Goal: Information Seeking & Learning: Learn about a topic

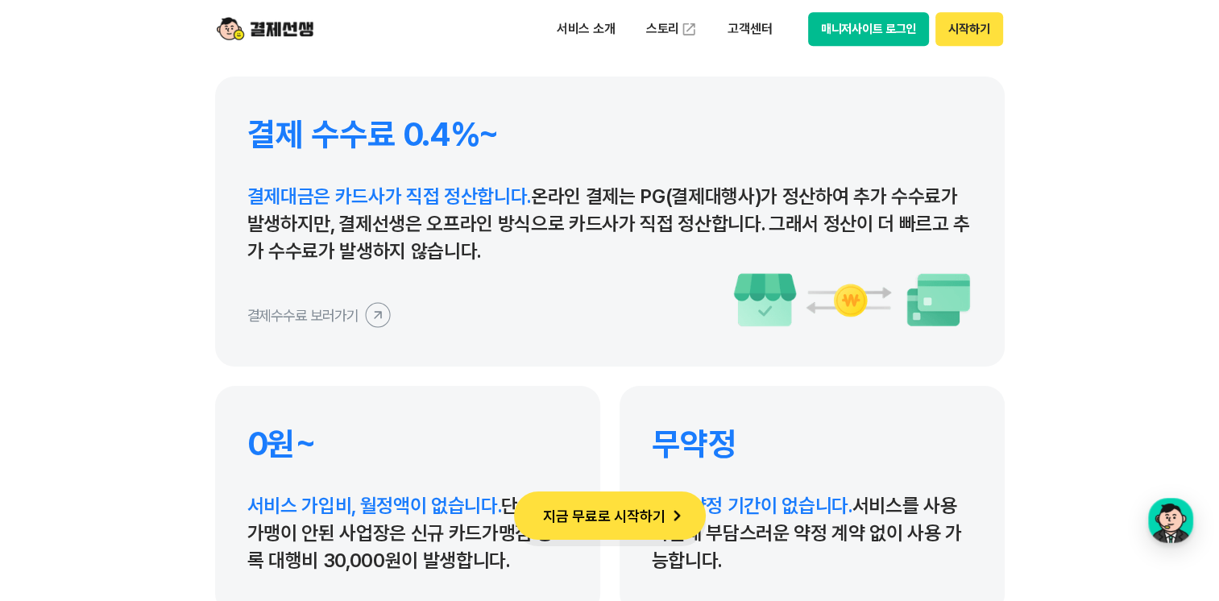
scroll to position [7575, 0]
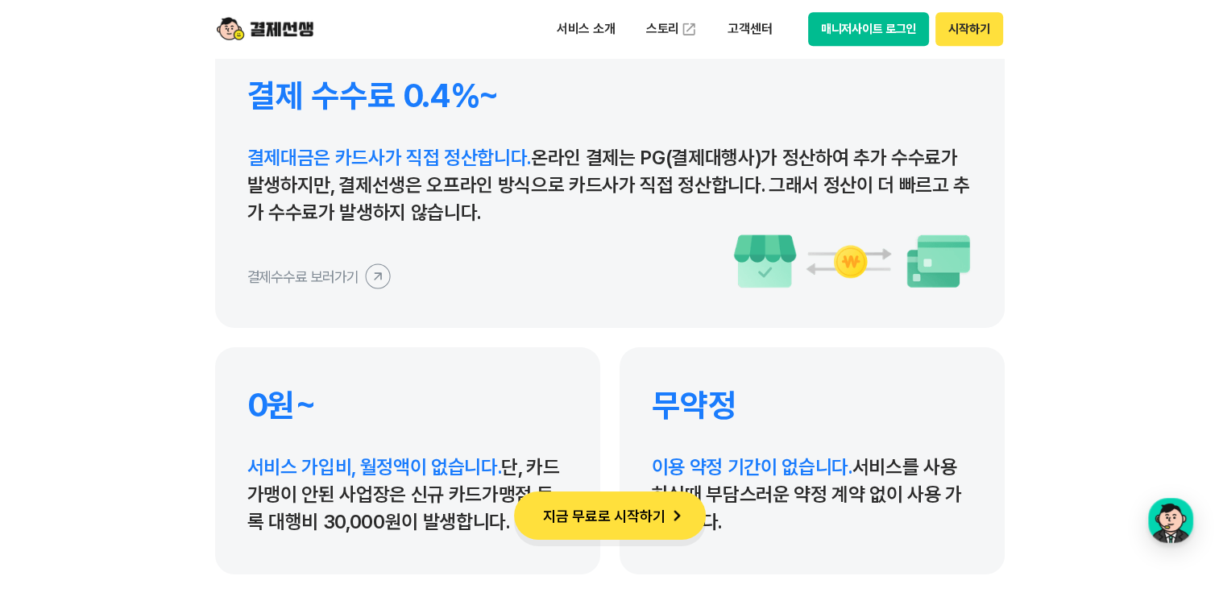
click at [378, 280] on icon at bounding box center [377, 276] width 36 height 36
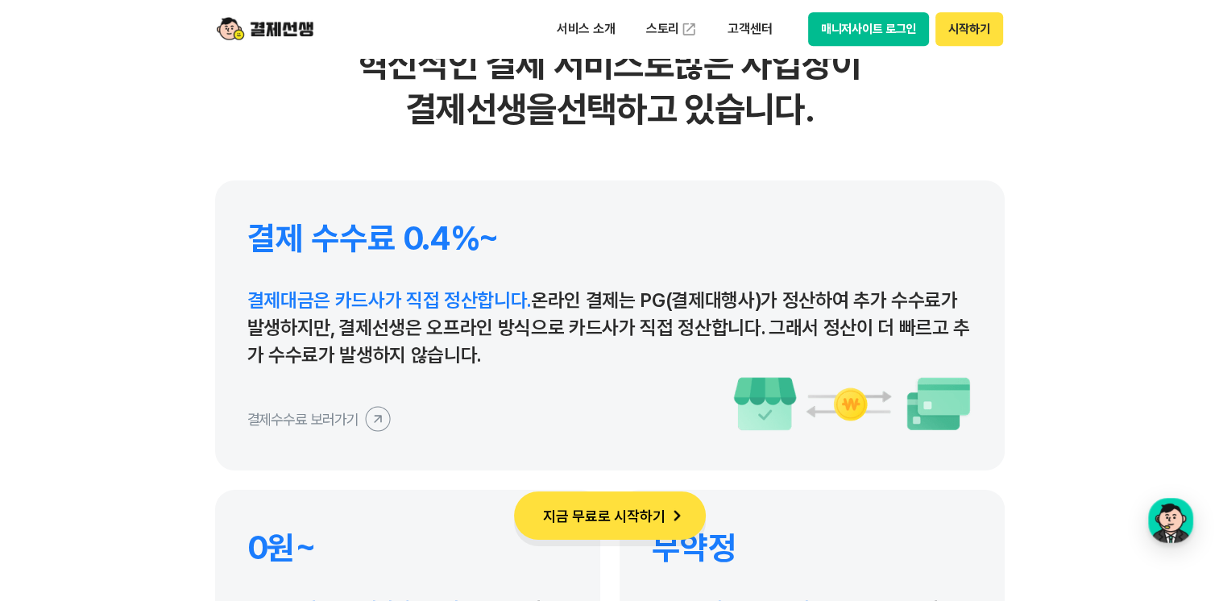
scroll to position [7091, 0]
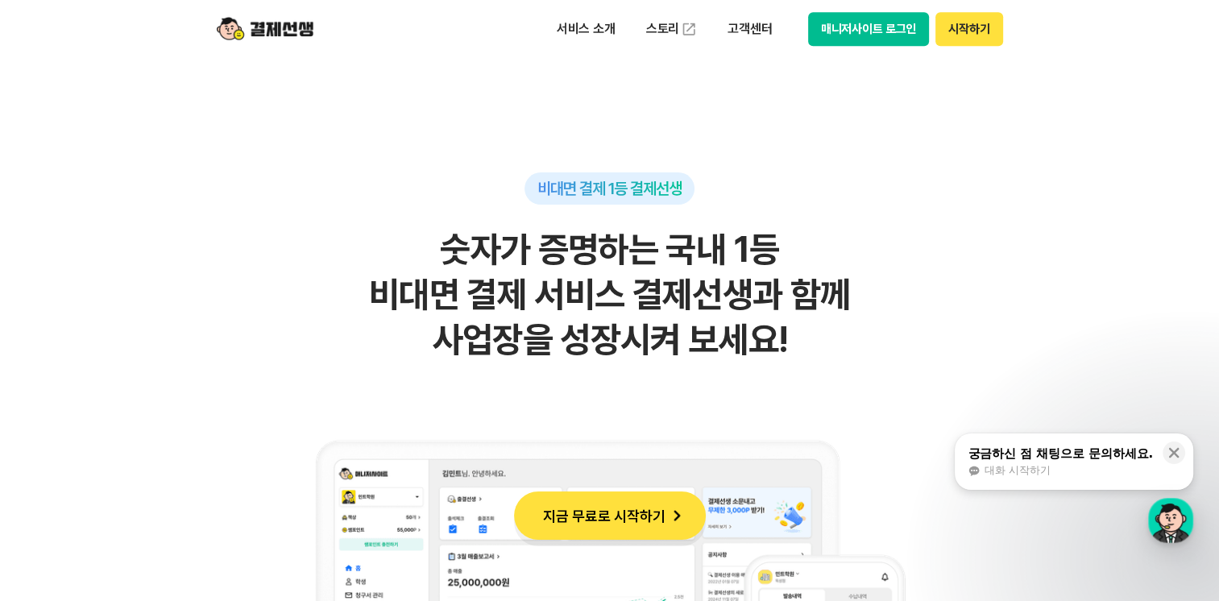
scroll to position [1209, 0]
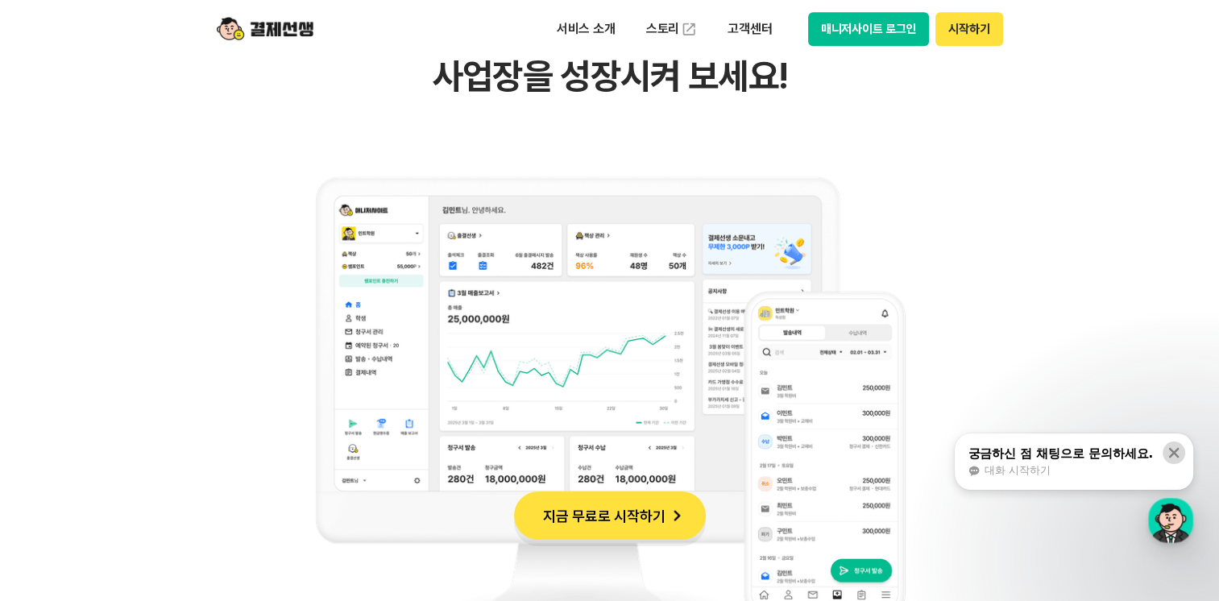
click at [1171, 456] on icon at bounding box center [1174, 453] width 10 height 10
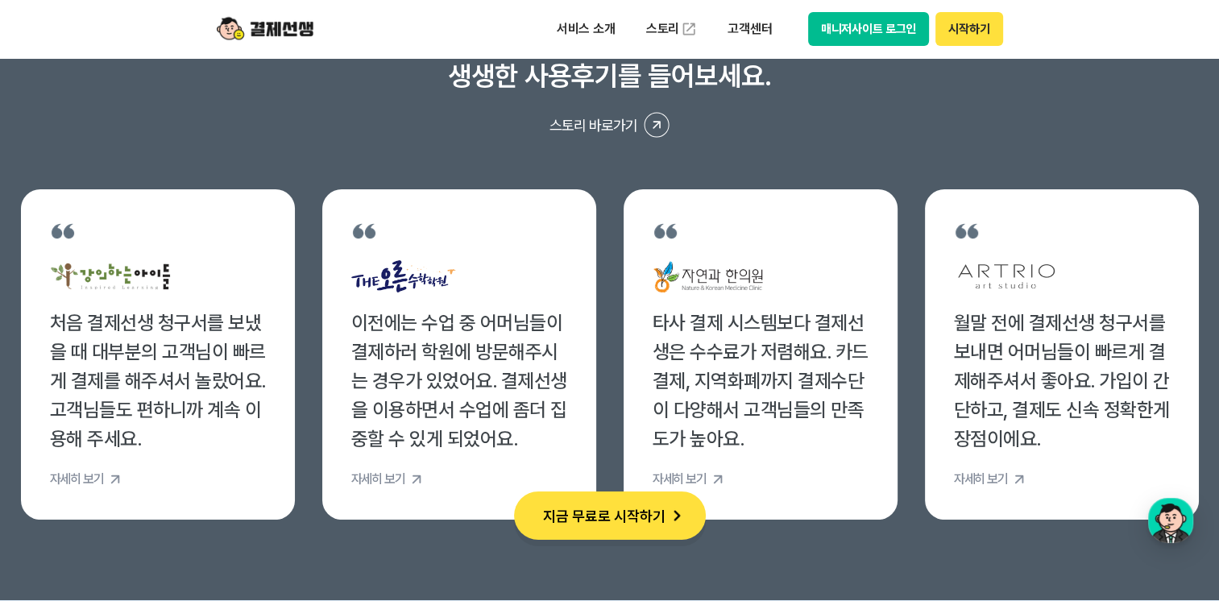
scroll to position [6124, 0]
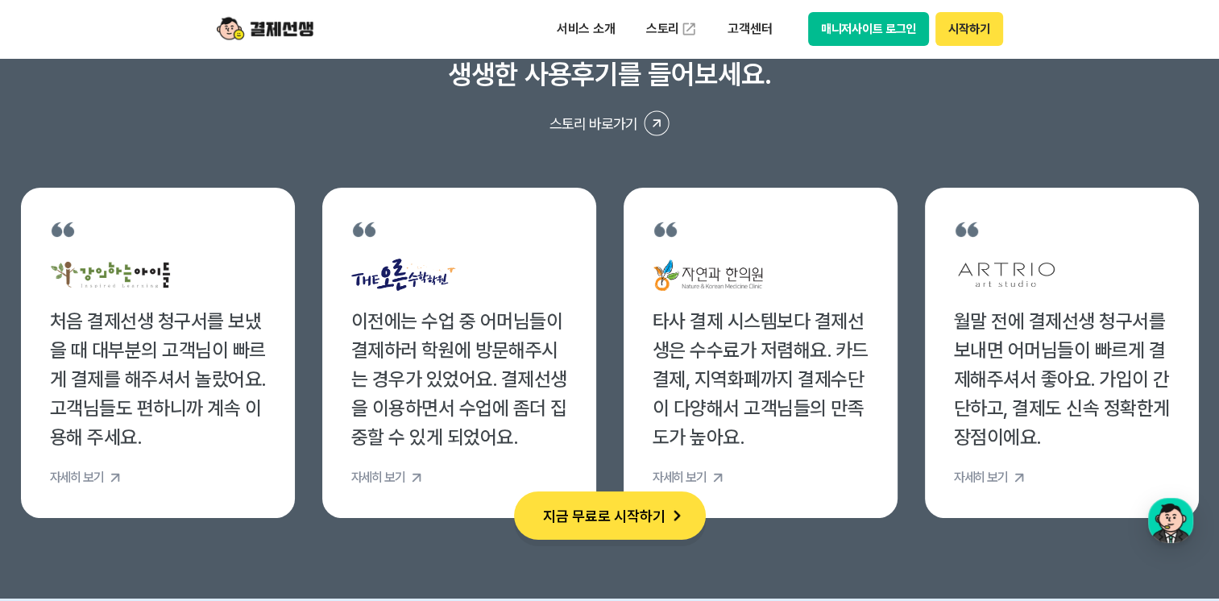
click at [425, 483] on link "자세히 보기" at bounding box center [459, 478] width 216 height 16
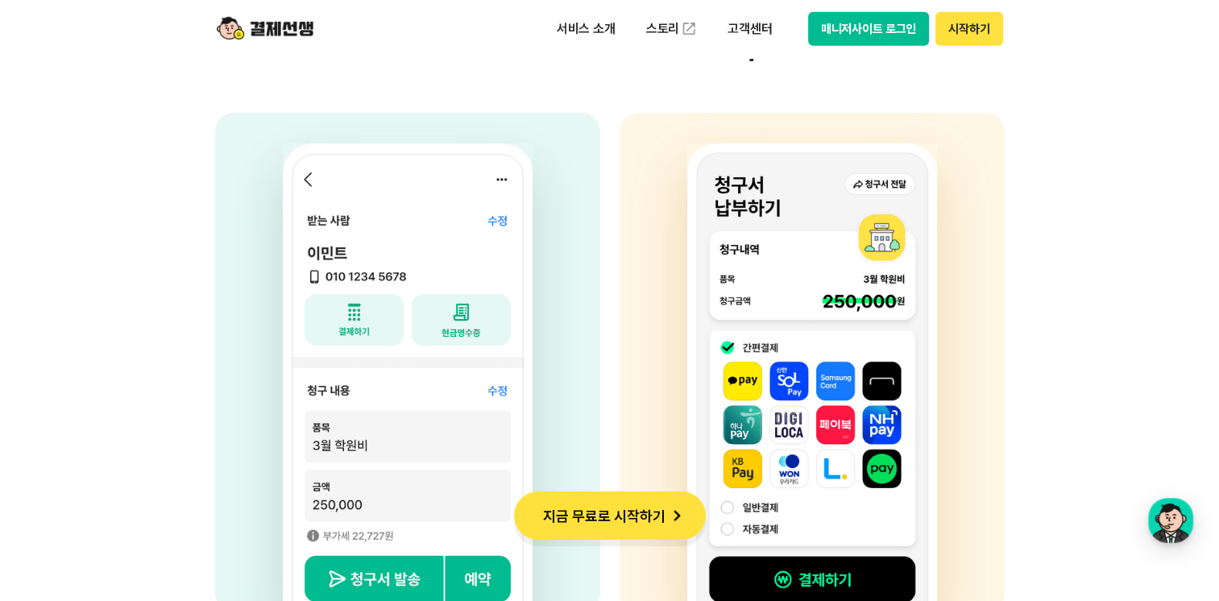
scroll to position [3949, 0]
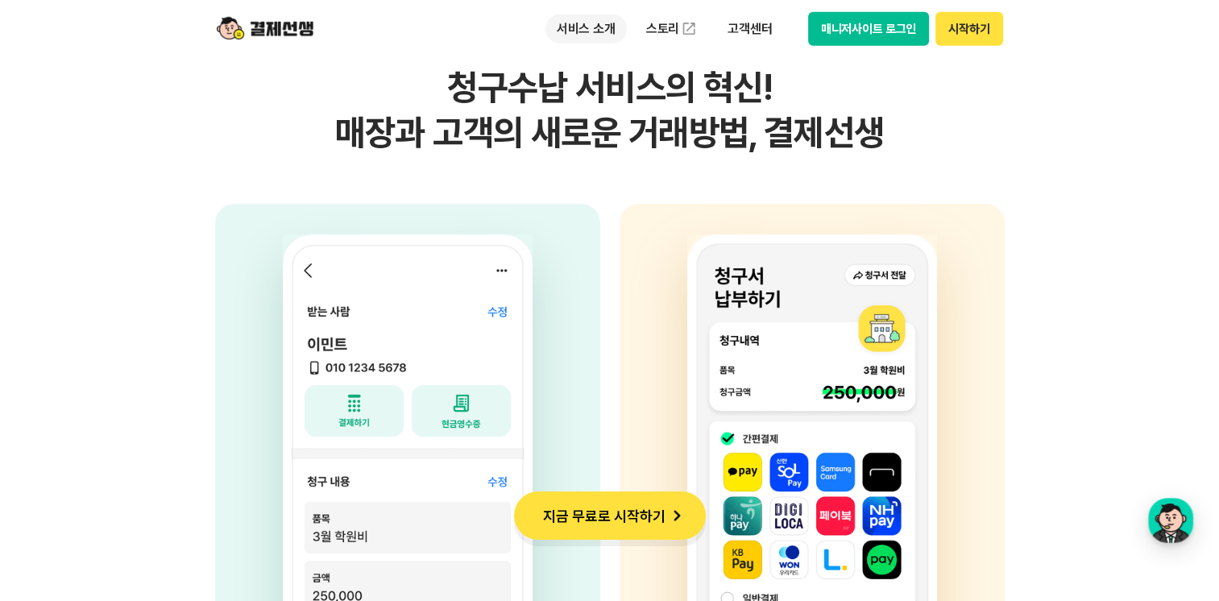
click at [591, 27] on p "서비스 소개" at bounding box center [586, 29] width 81 height 29
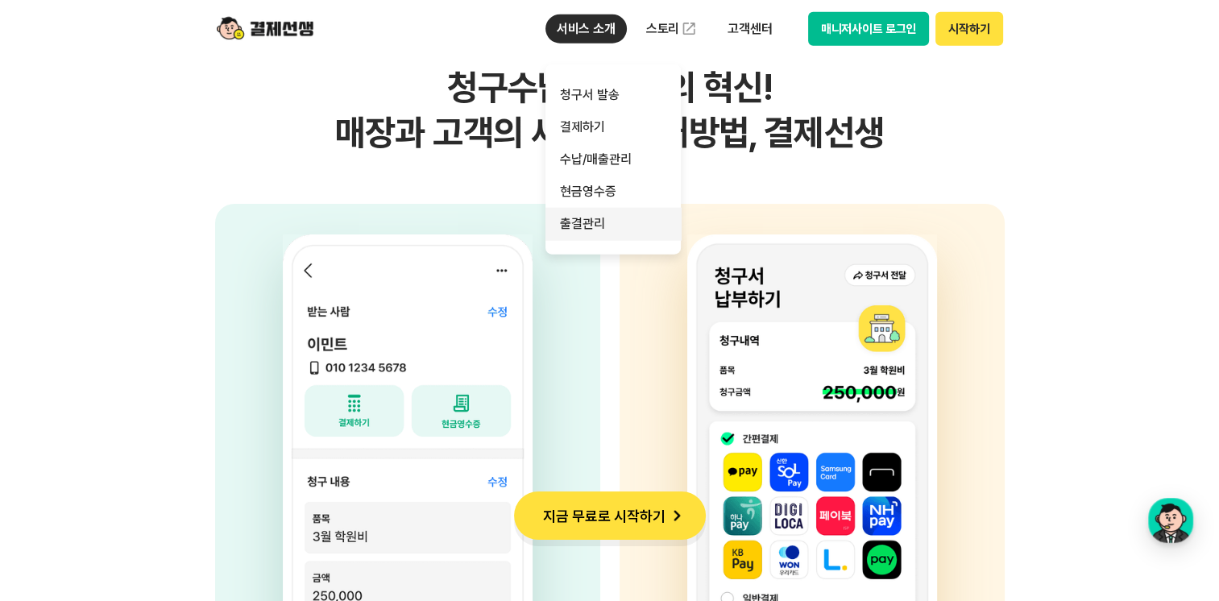
click at [587, 225] on link "출결관리" at bounding box center [613, 224] width 135 height 32
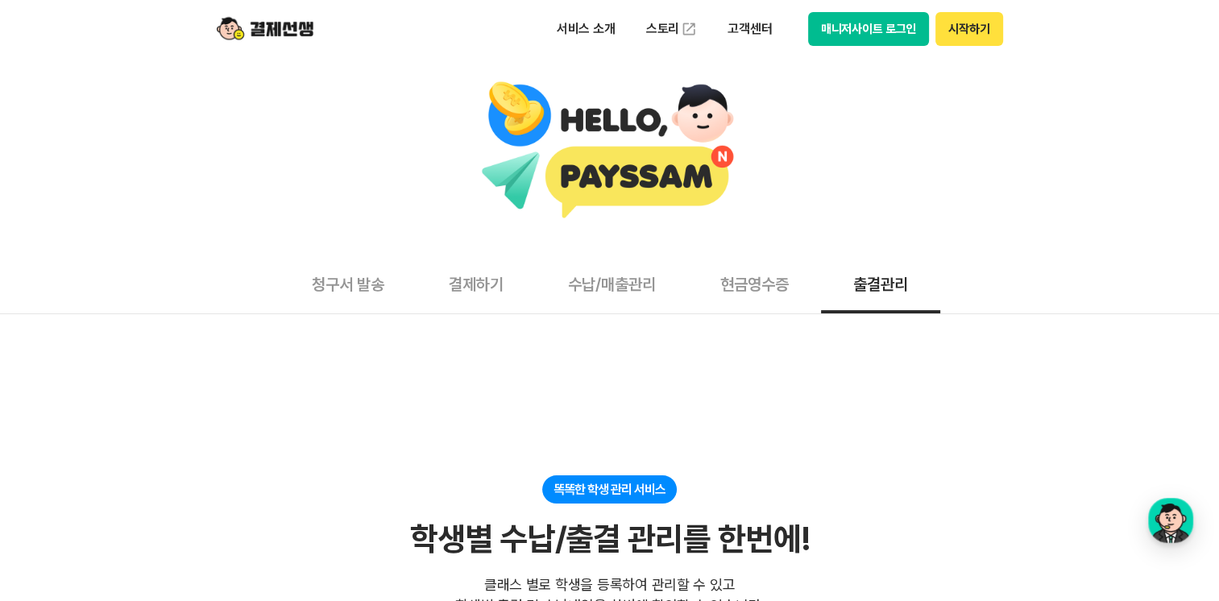
click at [755, 291] on button "현금영수증" at bounding box center [754, 284] width 133 height 60
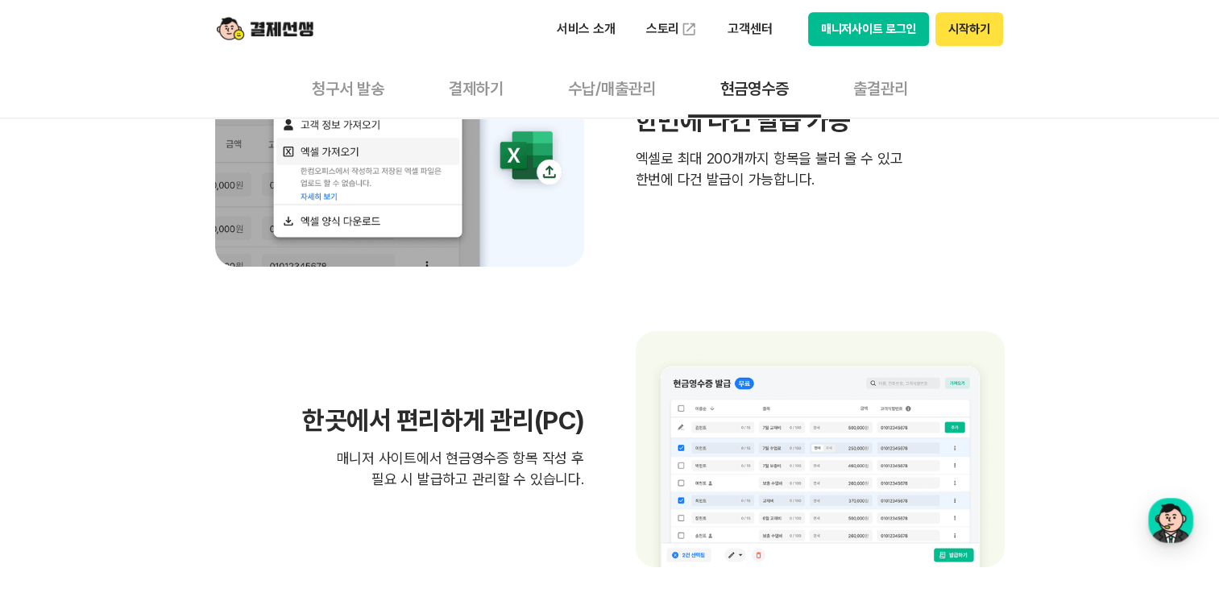
scroll to position [967, 0]
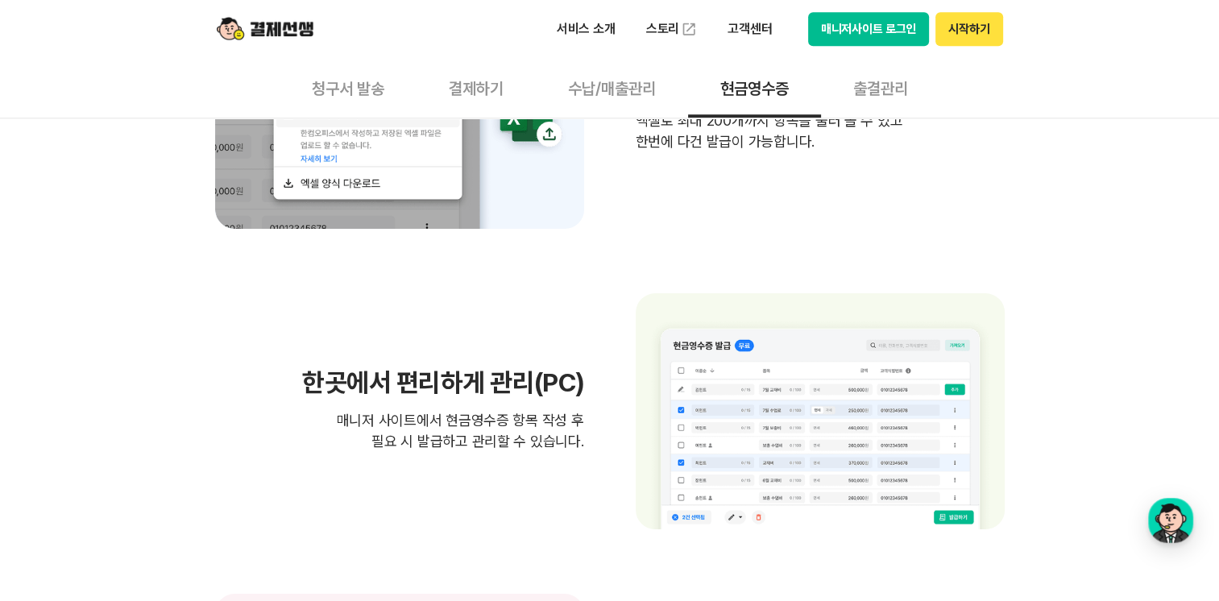
click at [488, 89] on button "결제하기" at bounding box center [476, 88] width 119 height 60
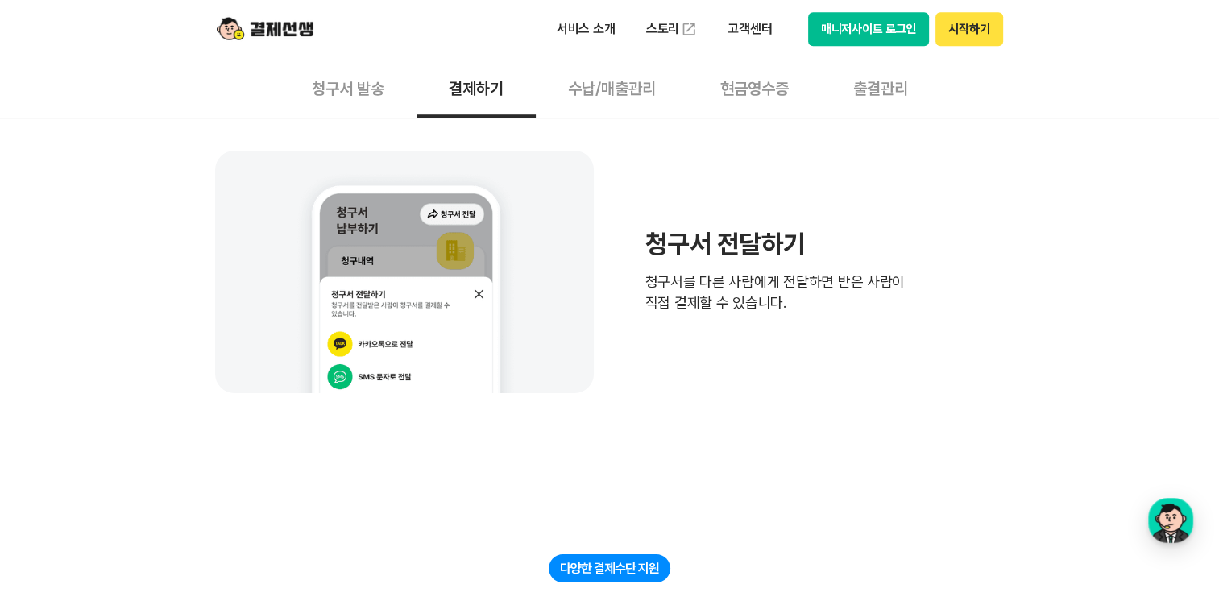
scroll to position [1128, 0]
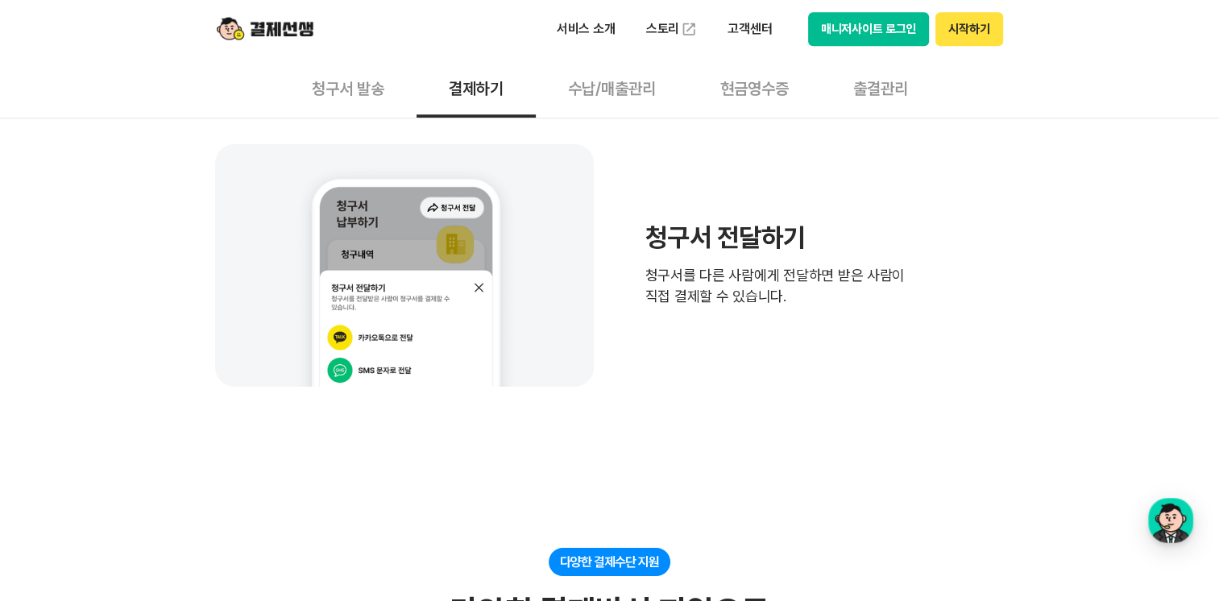
click at [927, 367] on div "청구서 전달하기 청구서를 다른 사람에게 전달하면 받은 사람이 직접 결제할 수 있습니다." at bounding box center [610, 265] width 790 height 242
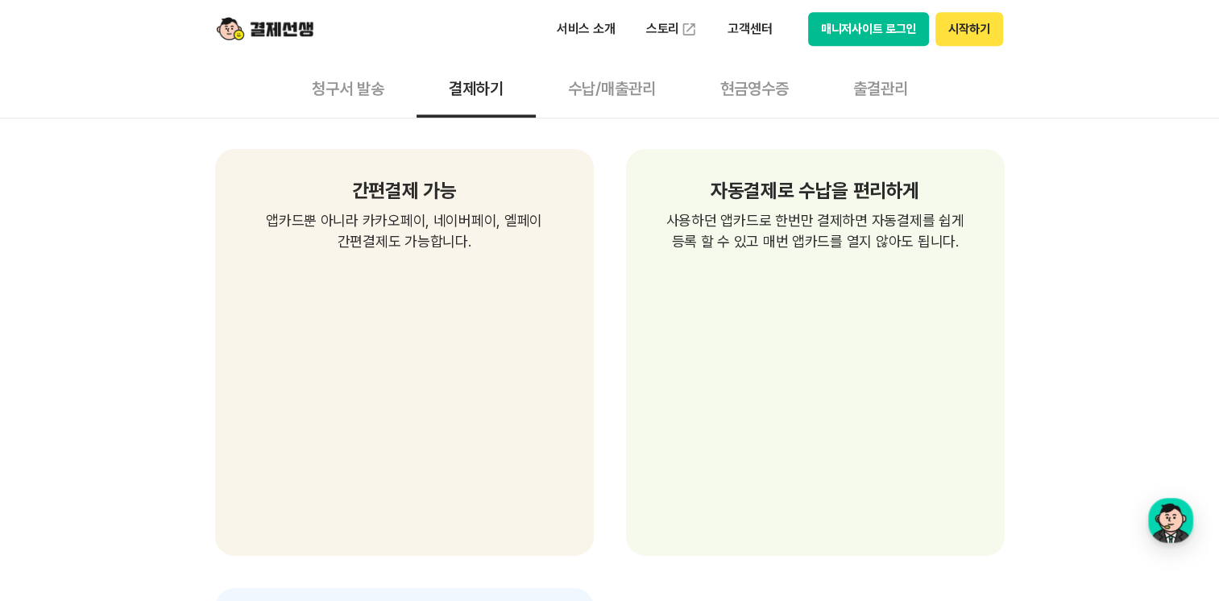
scroll to position [2095, 0]
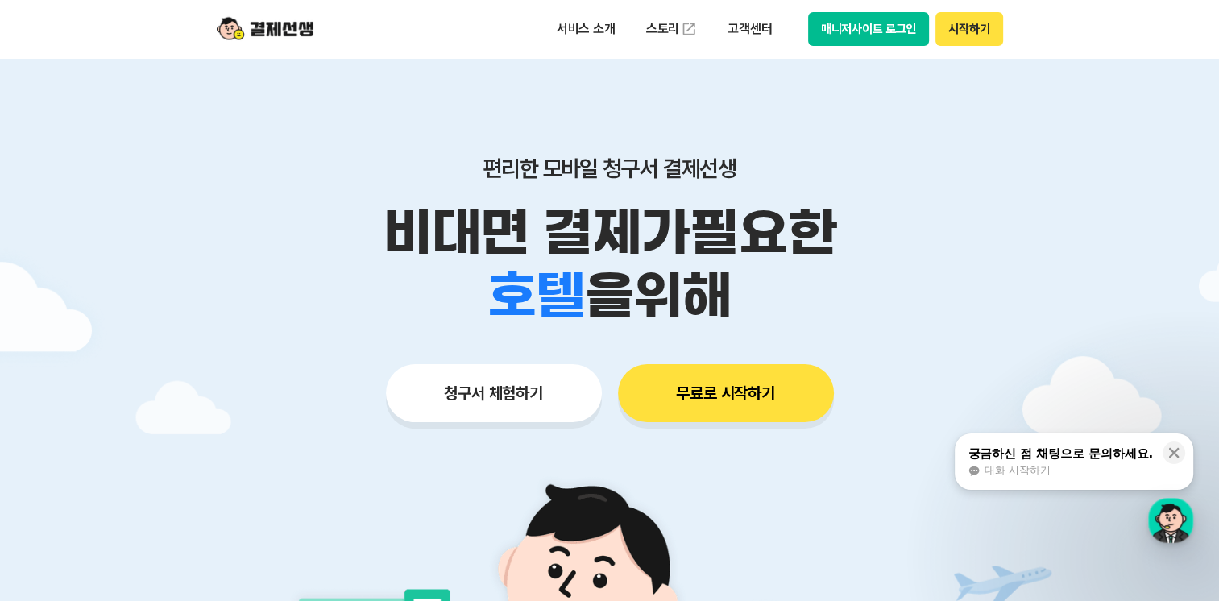
click at [849, 34] on button "매니저사이트 로그인" at bounding box center [869, 29] width 122 height 34
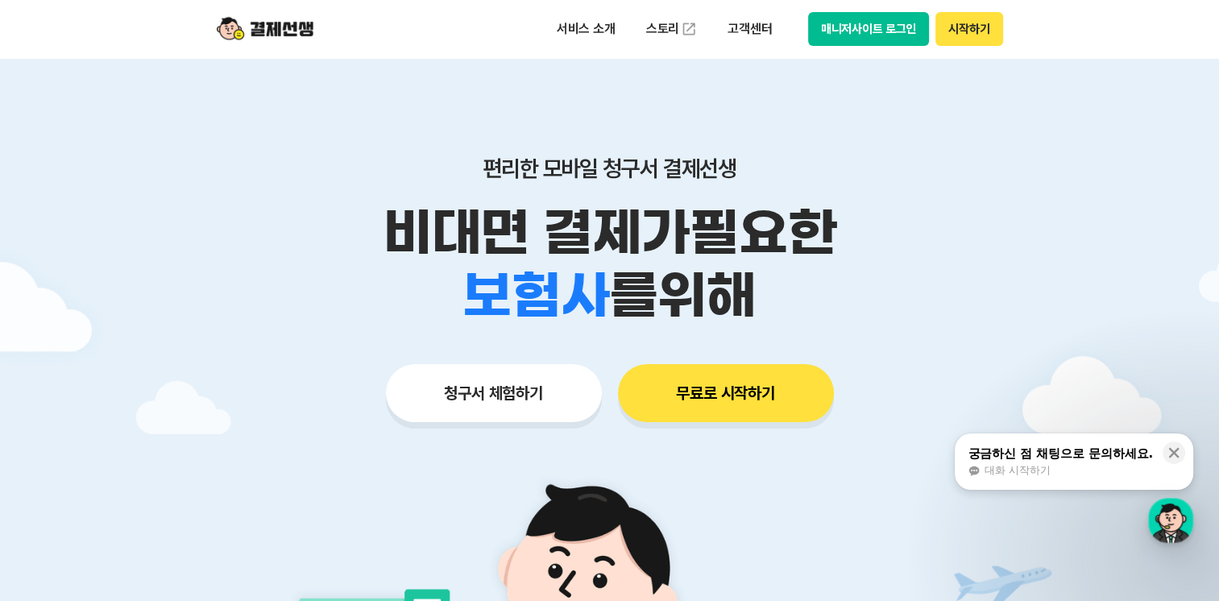
click at [971, 31] on button "시작하기" at bounding box center [969, 29] width 67 height 34
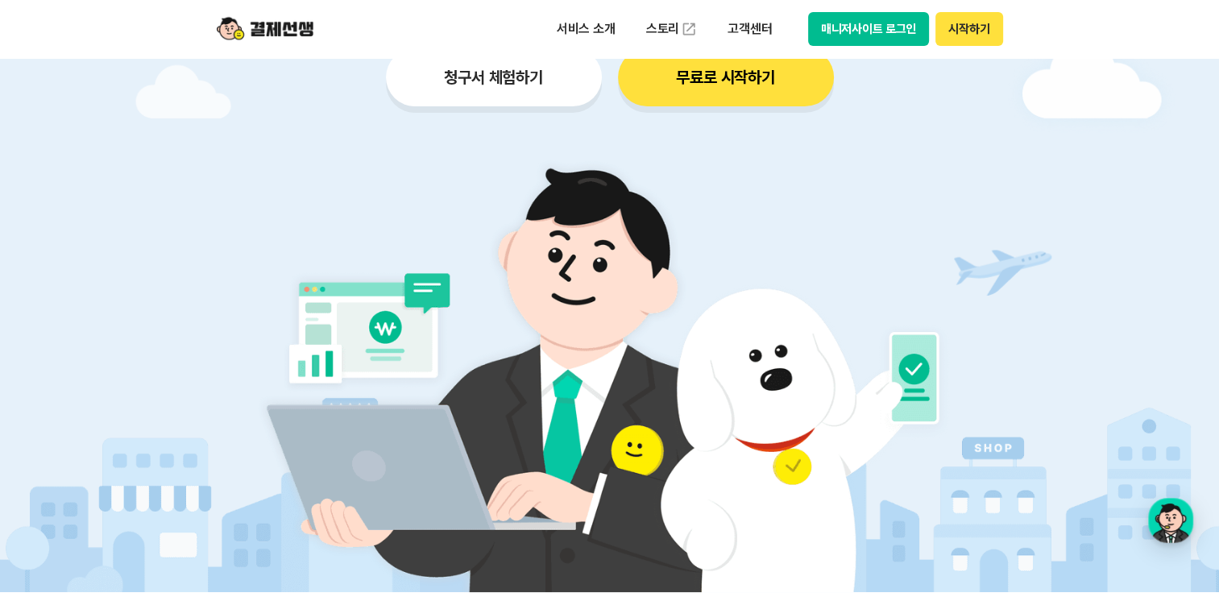
scroll to position [322, 0]
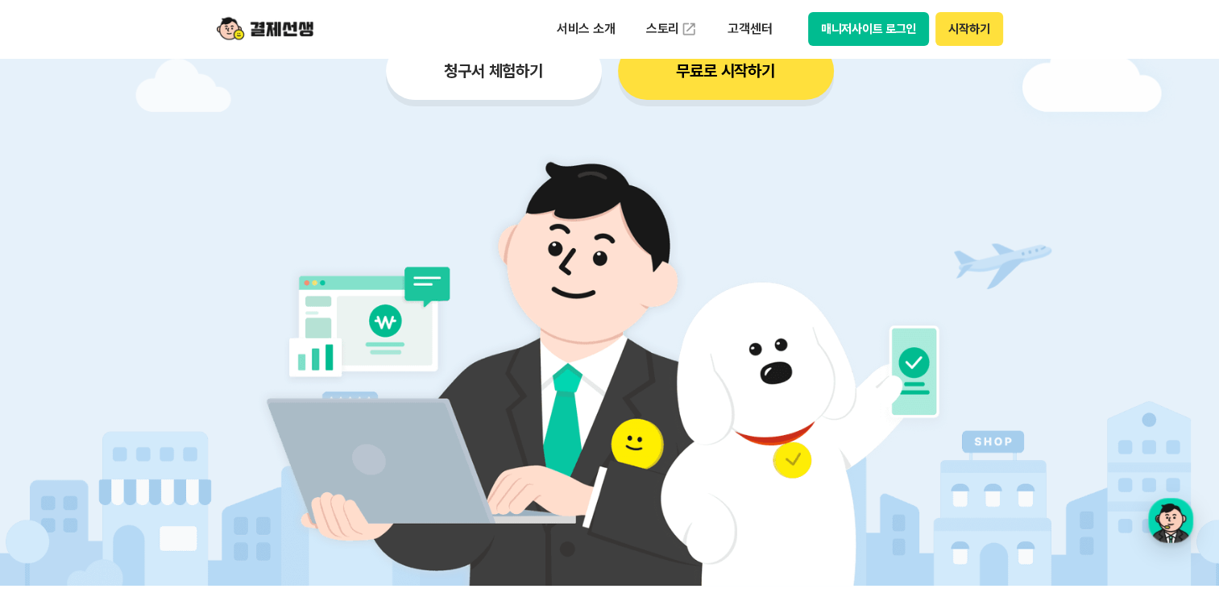
click at [499, 70] on button "청구서 체험하기" at bounding box center [494, 71] width 216 height 58
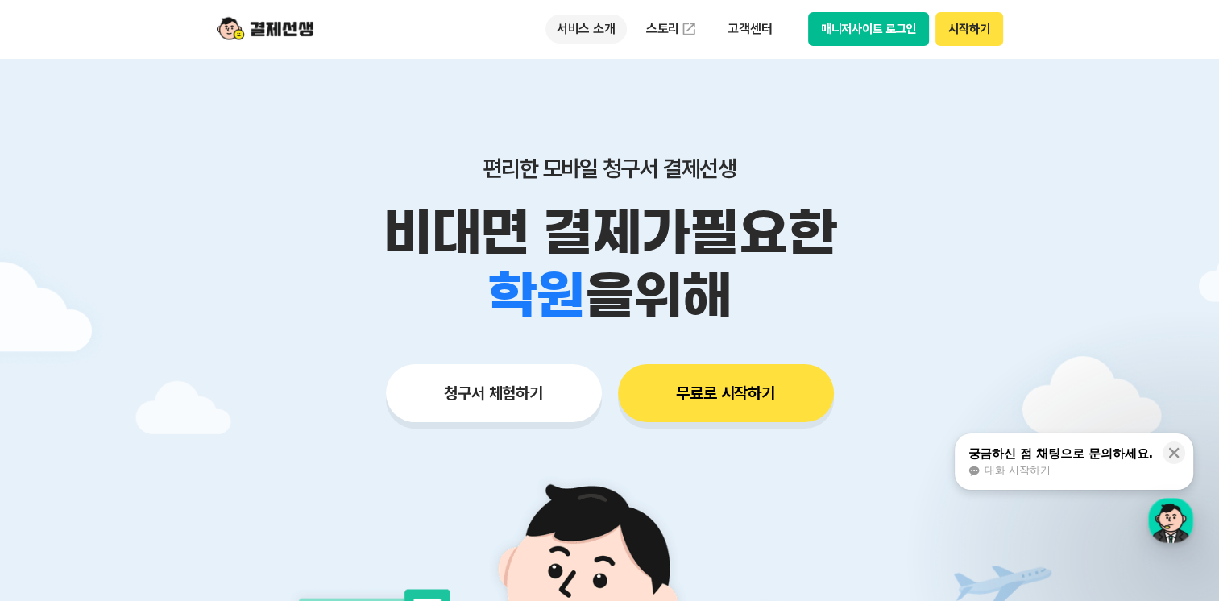
click at [594, 28] on p "서비스 소개" at bounding box center [586, 29] width 81 height 29
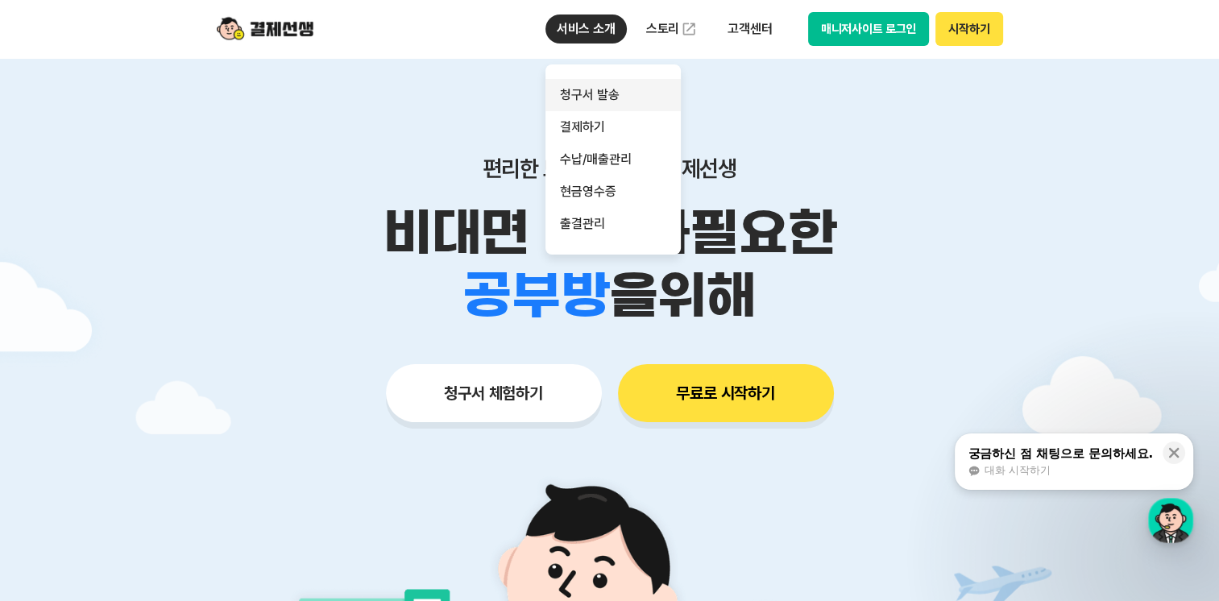
click at [609, 99] on link "청구서 발송" at bounding box center [613, 95] width 135 height 32
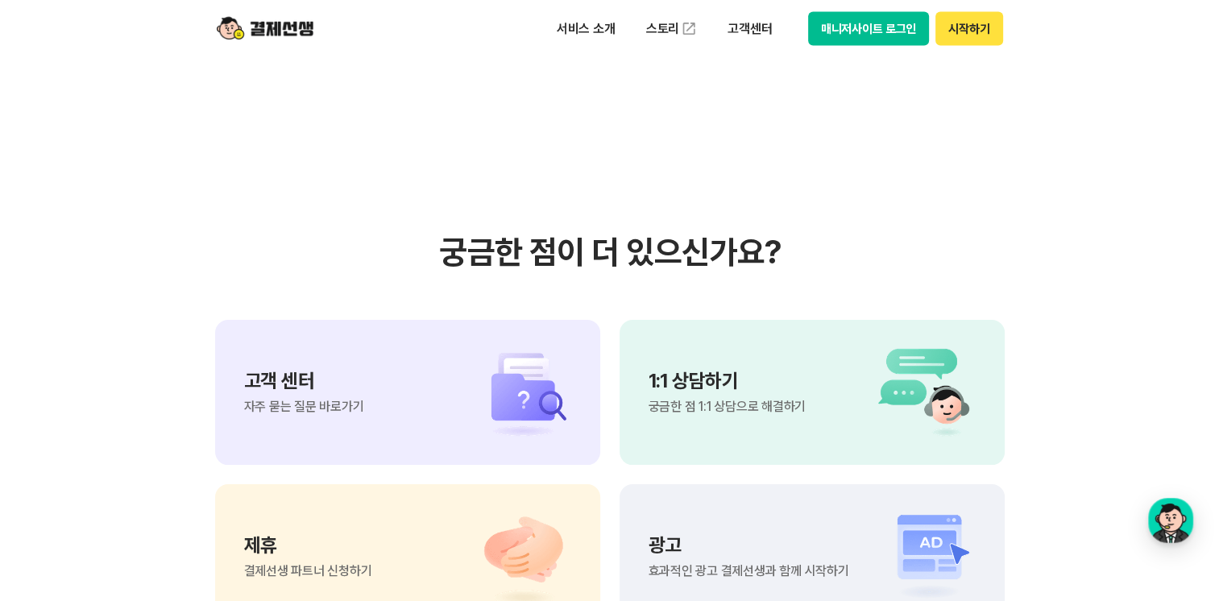
scroll to position [3787, 0]
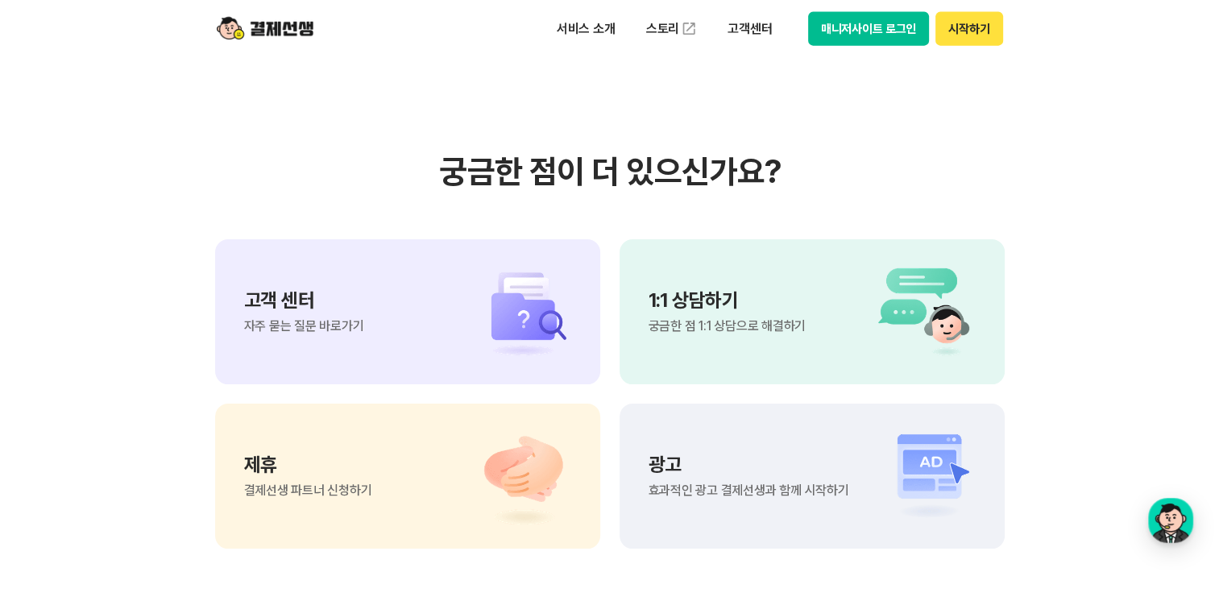
click at [325, 291] on p "고객 센터" at bounding box center [304, 300] width 120 height 19
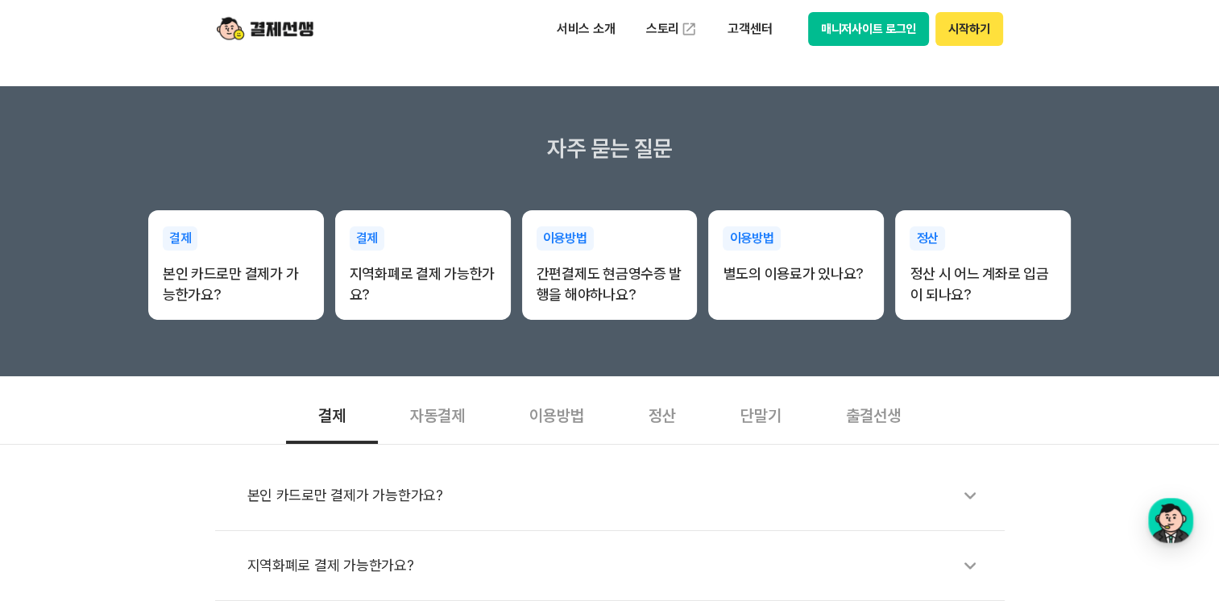
scroll to position [242, 0]
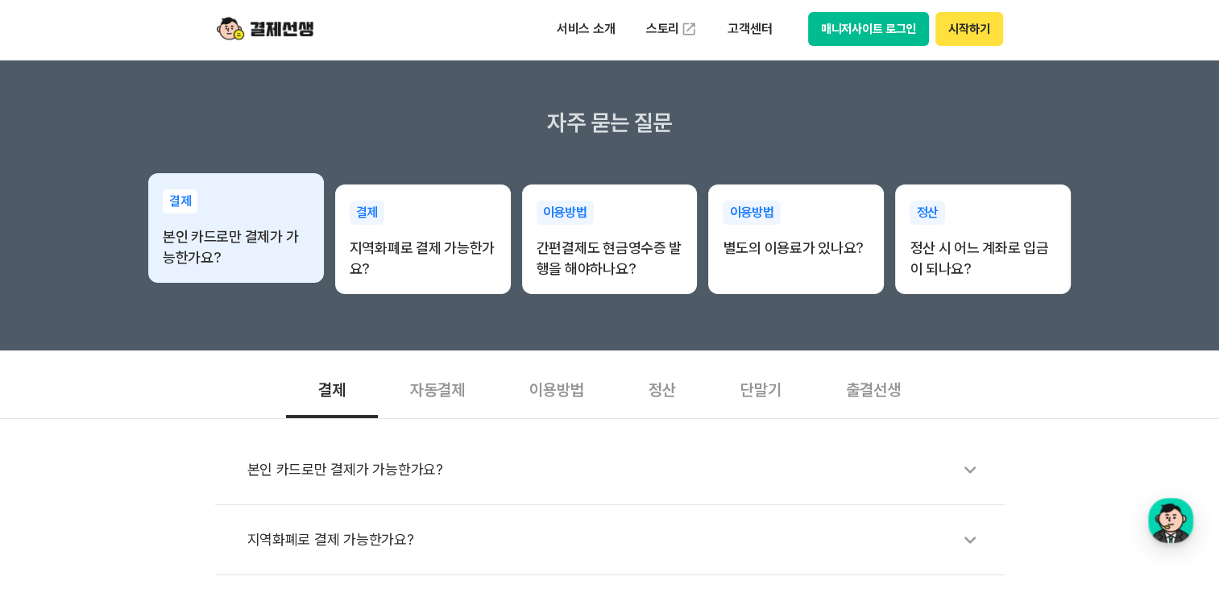
click at [268, 245] on p "본인 카드로만 결제가 가능한가요?" at bounding box center [236, 247] width 147 height 42
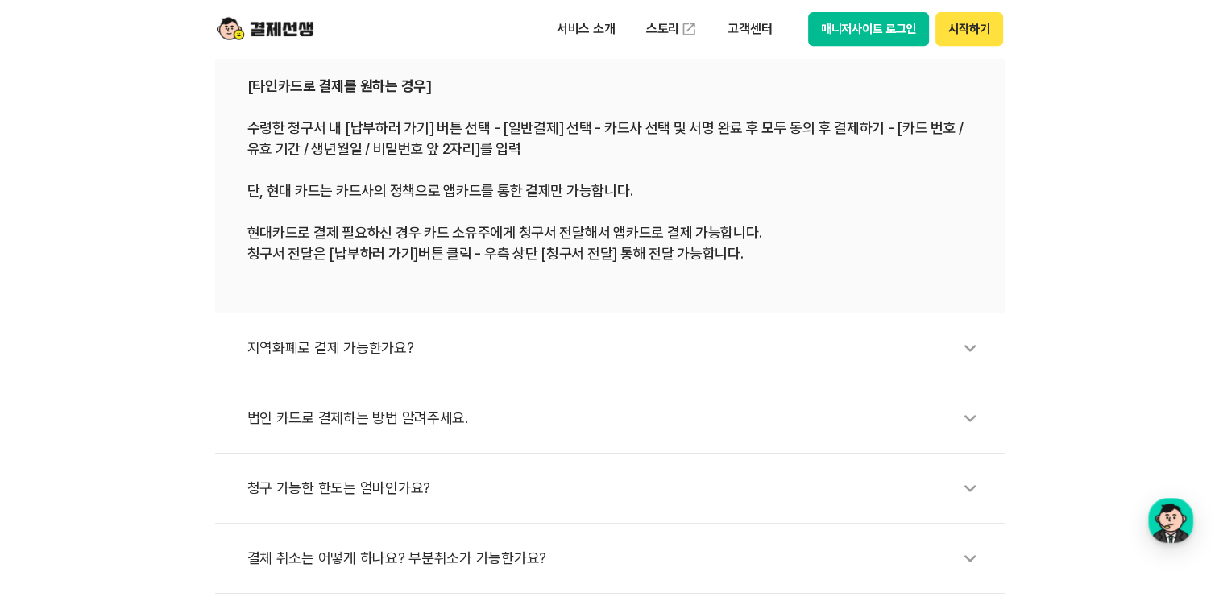
scroll to position [725, 0]
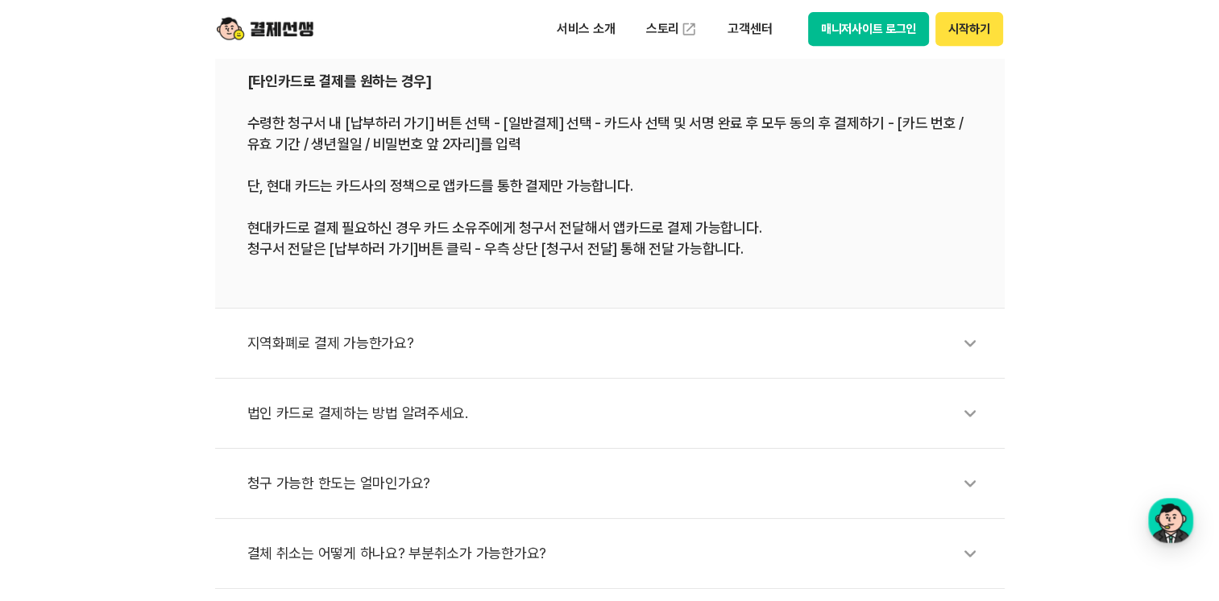
click at [388, 340] on div "지역화폐로 결제 가능한가요?" at bounding box center [617, 343] width 741 height 37
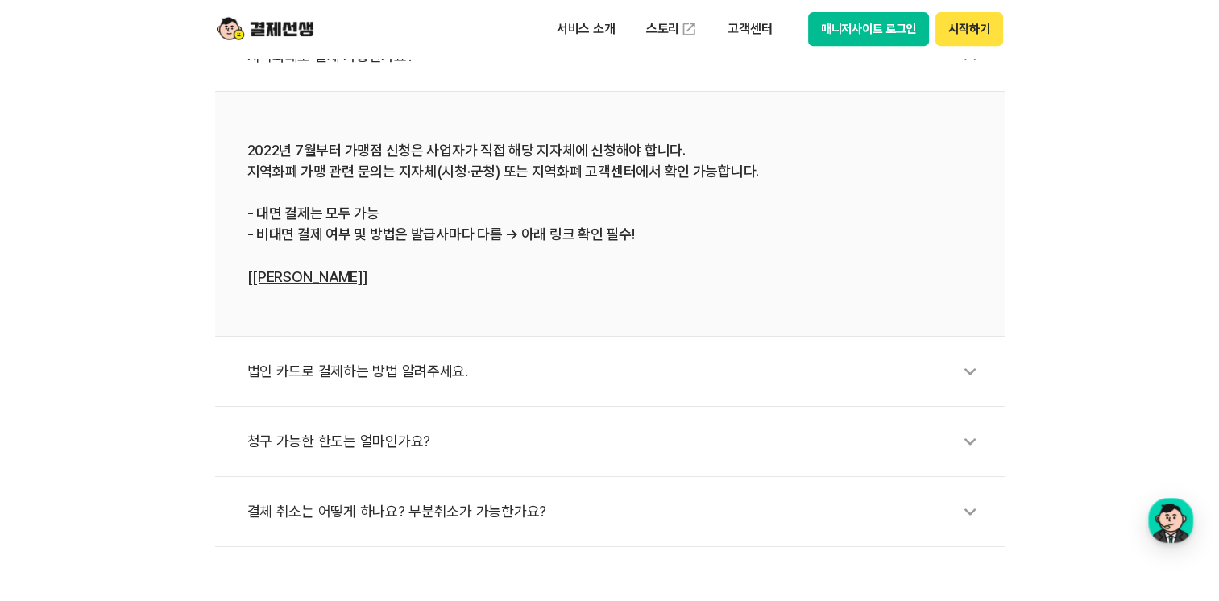
click at [325, 274] on link "[자세히 알아보기]" at bounding box center [307, 276] width 120 height 17
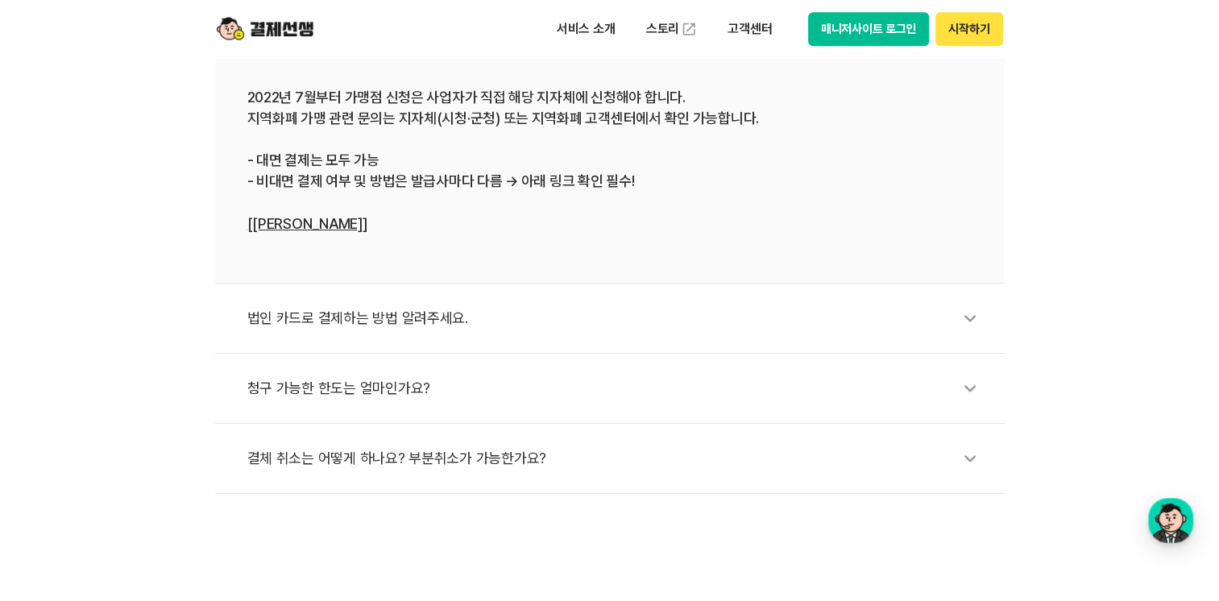
scroll to position [806, 0]
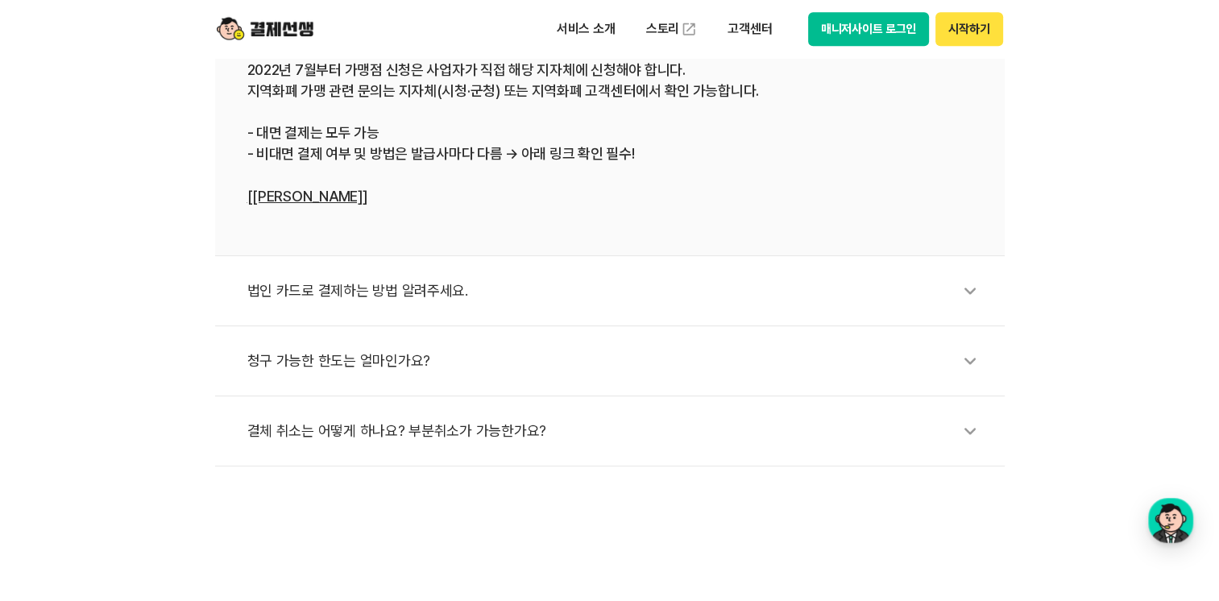
click at [418, 357] on div "청구 가능한 한도는 얼마인가요?" at bounding box center [617, 360] width 741 height 37
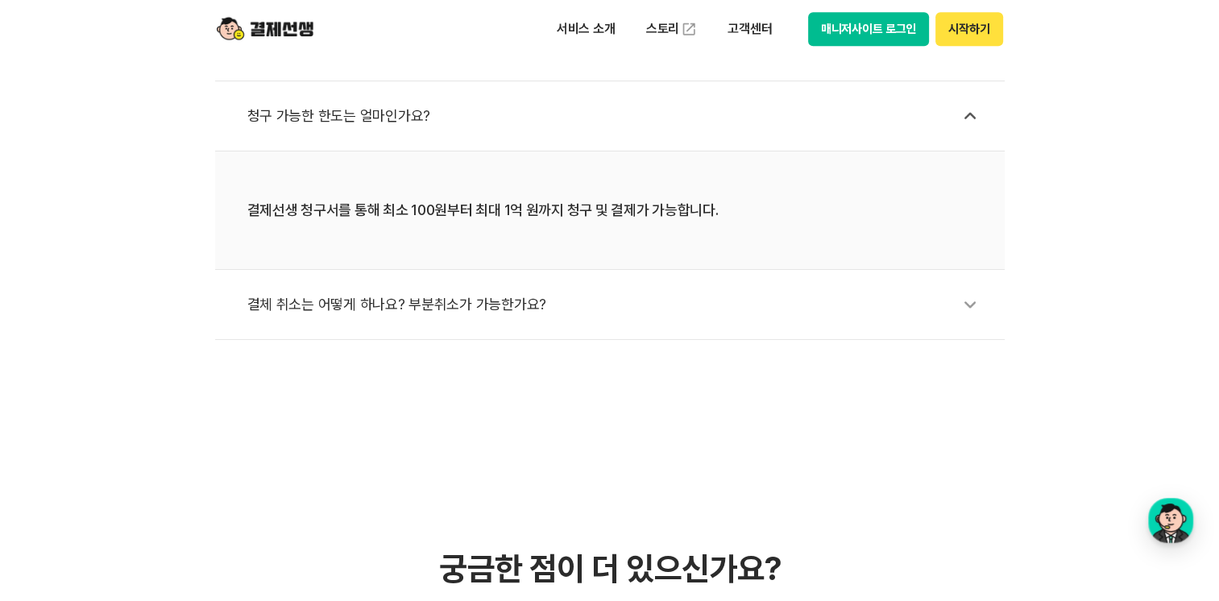
click at [519, 310] on div "결체 취소는 어떻게 하나요? 부분취소가 가능한가요?" at bounding box center [617, 304] width 741 height 37
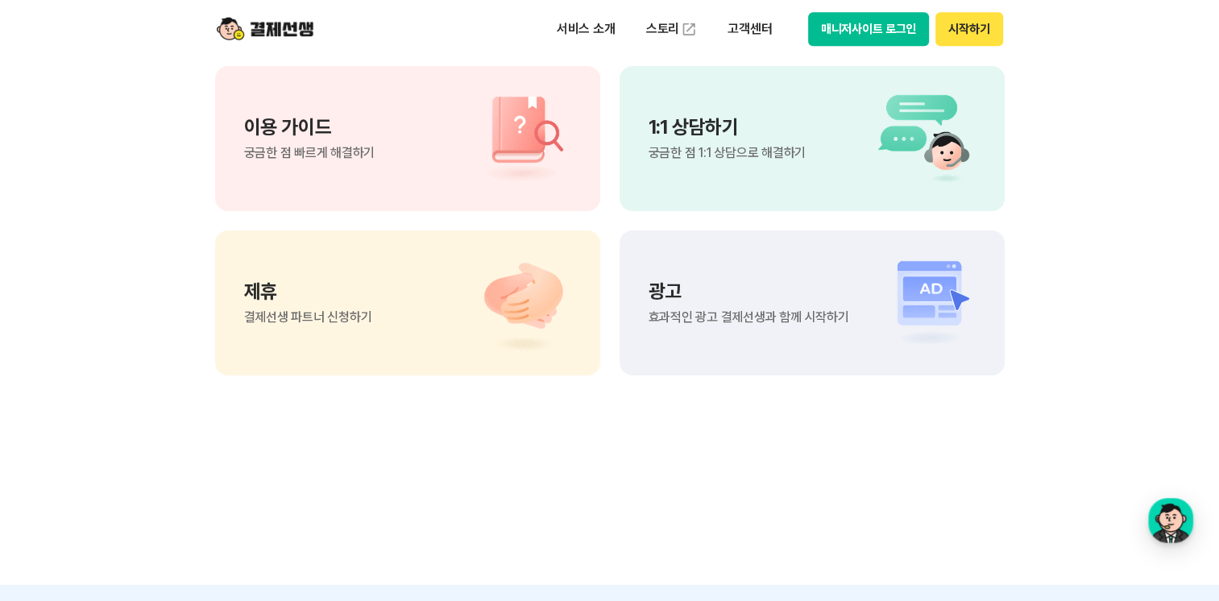
scroll to position [1531, 0]
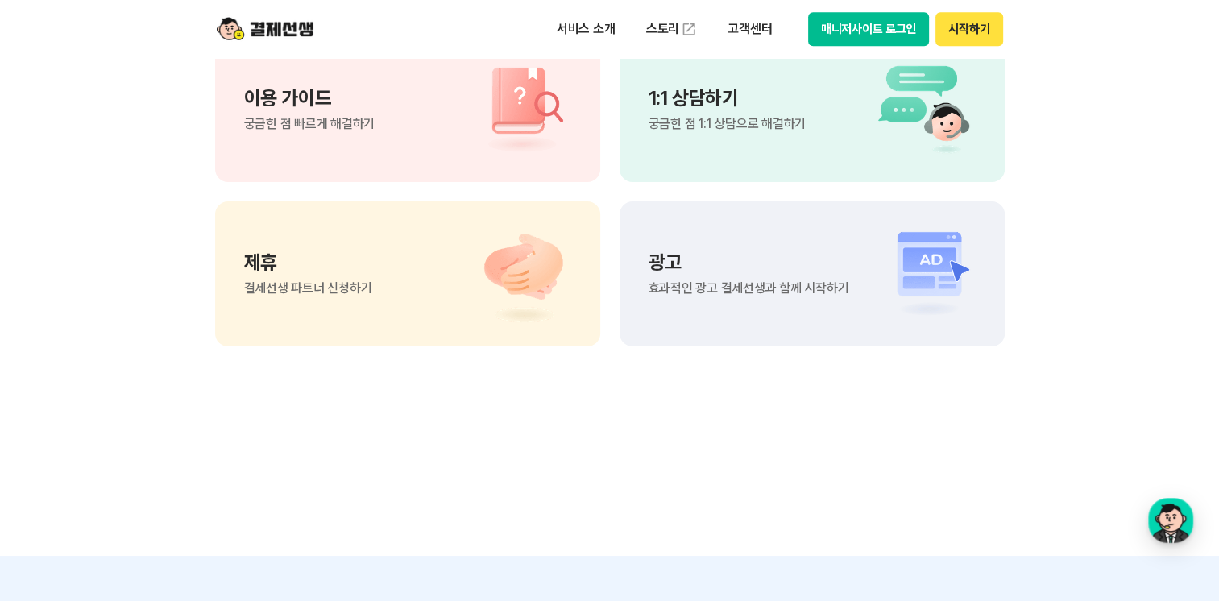
click at [369, 112] on div "이용 가이드 궁금한 점 빠르게 해결하기" at bounding box center [309, 110] width 131 height 42
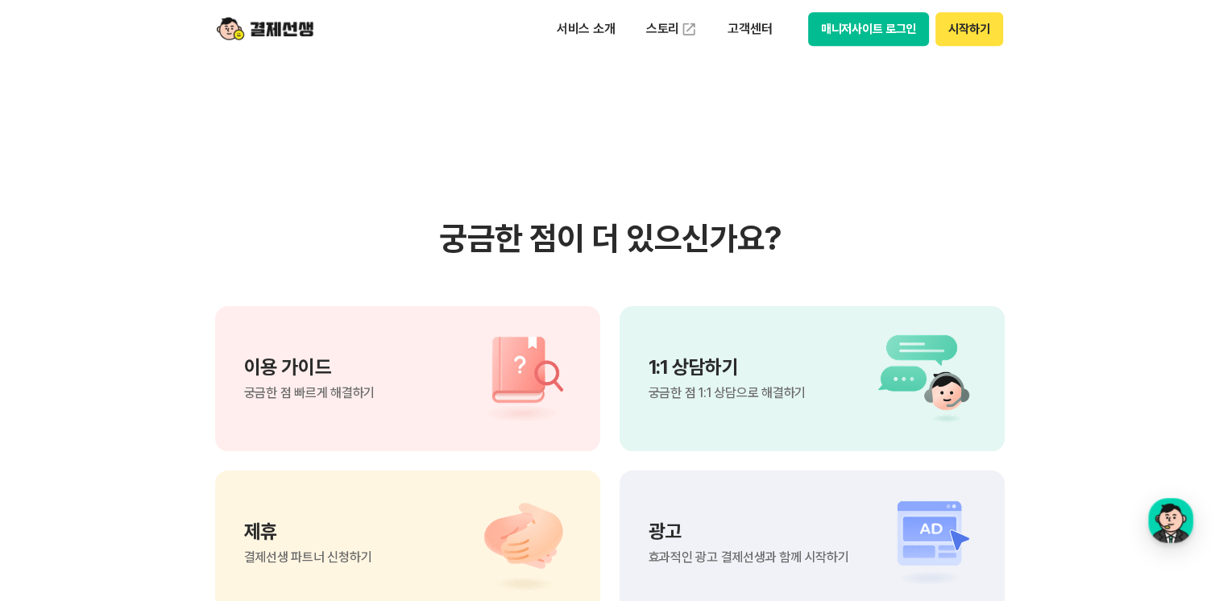
scroll to position [1370, 0]
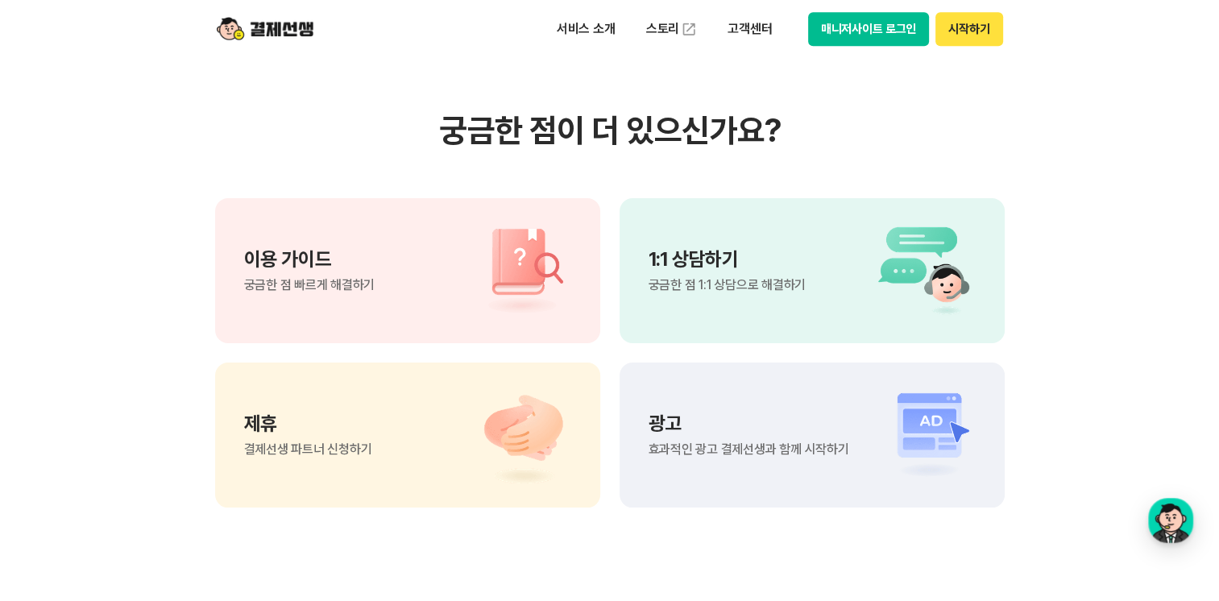
click at [739, 430] on p "광고" at bounding box center [749, 423] width 201 height 19
click at [339, 285] on span "궁금한 점 빠르게 해결하기" at bounding box center [309, 285] width 131 height 13
click at [654, 25] on link "스토리" at bounding box center [672, 29] width 74 height 32
click at [761, 31] on p "고객센터" at bounding box center [749, 29] width 67 height 29
click at [778, 96] on link "자주 묻는 질문" at bounding box center [783, 95] width 135 height 32
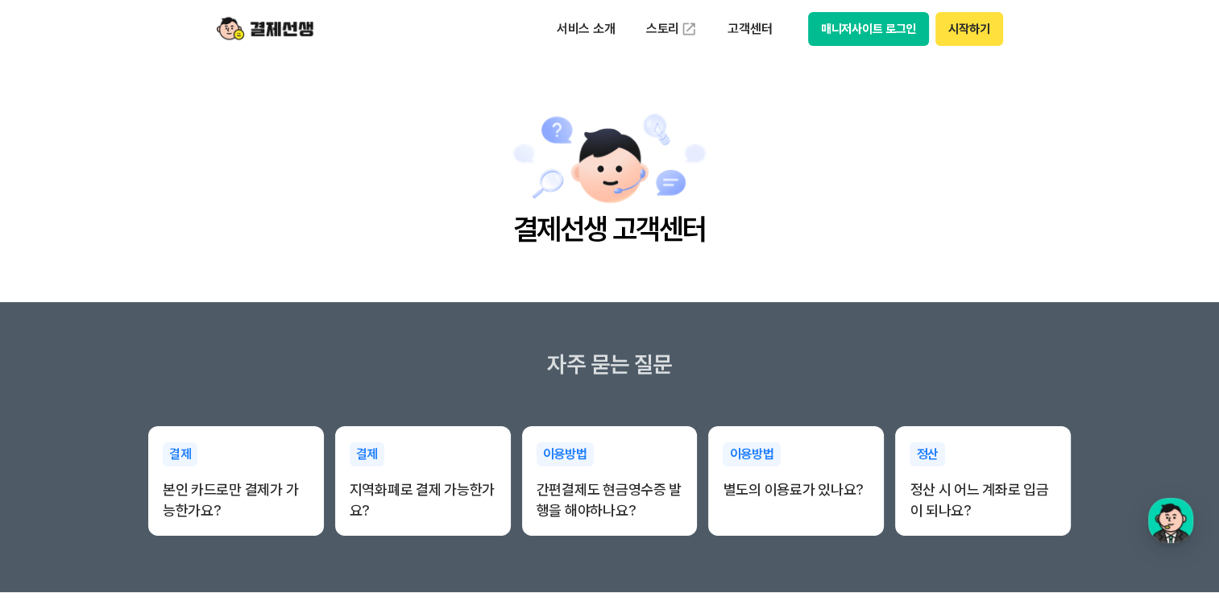
scroll to position [81, 0]
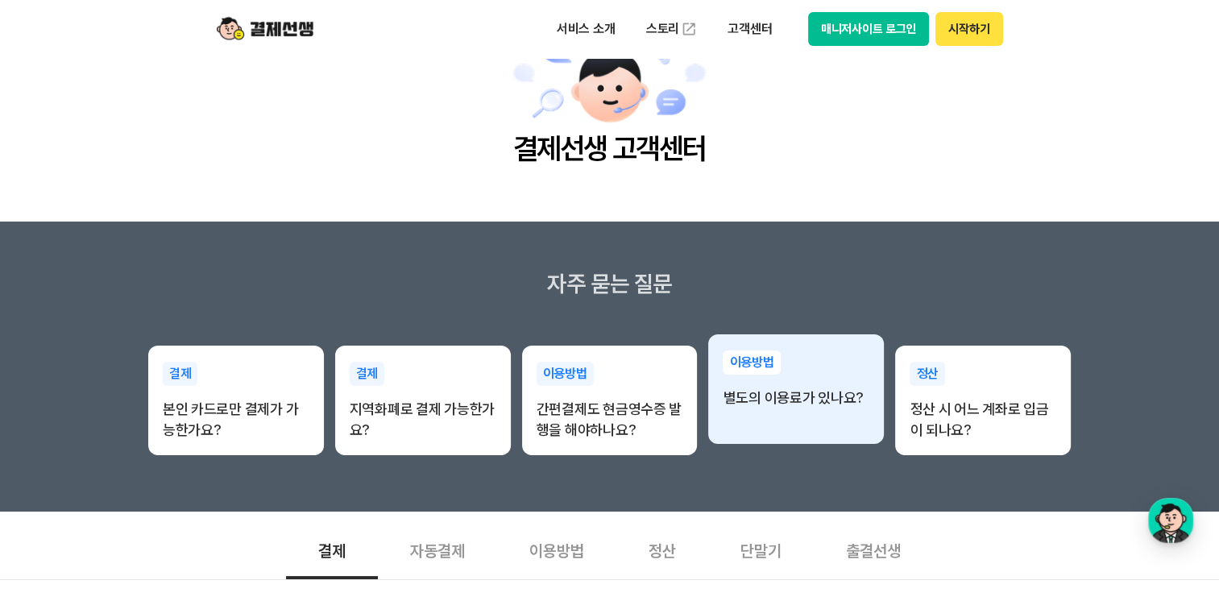
click at [803, 417] on div "이용방법 별도의 이용료가 있나요?" at bounding box center [796, 379] width 176 height 90
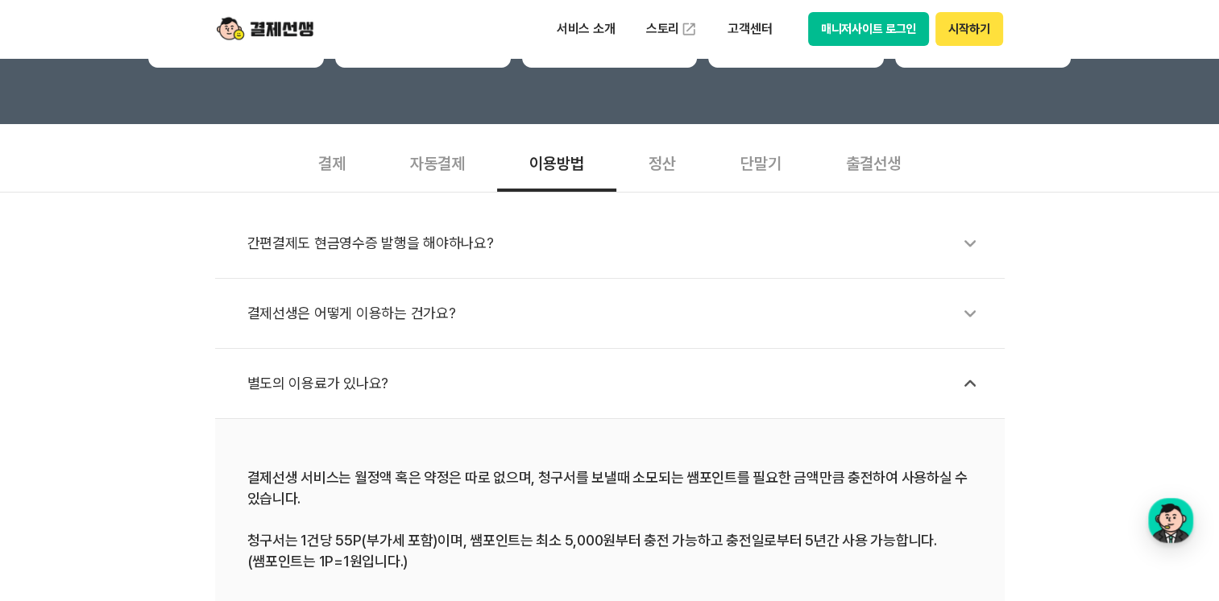
scroll to position [483, 0]
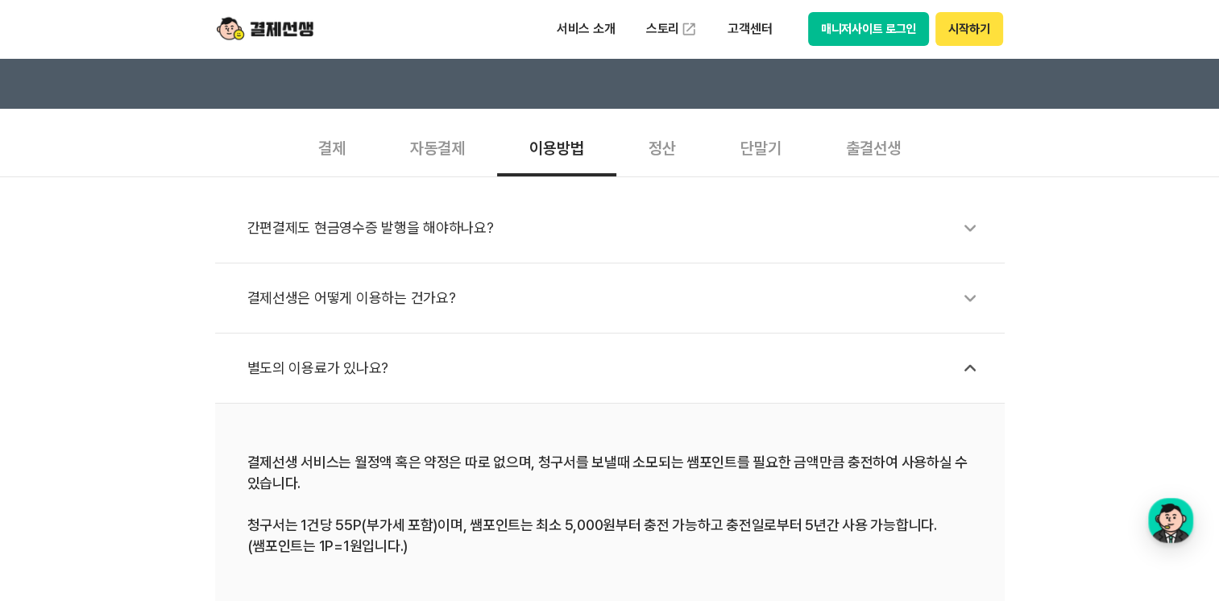
click at [322, 363] on div "별도의 이용료가 있나요?" at bounding box center [617, 368] width 741 height 37
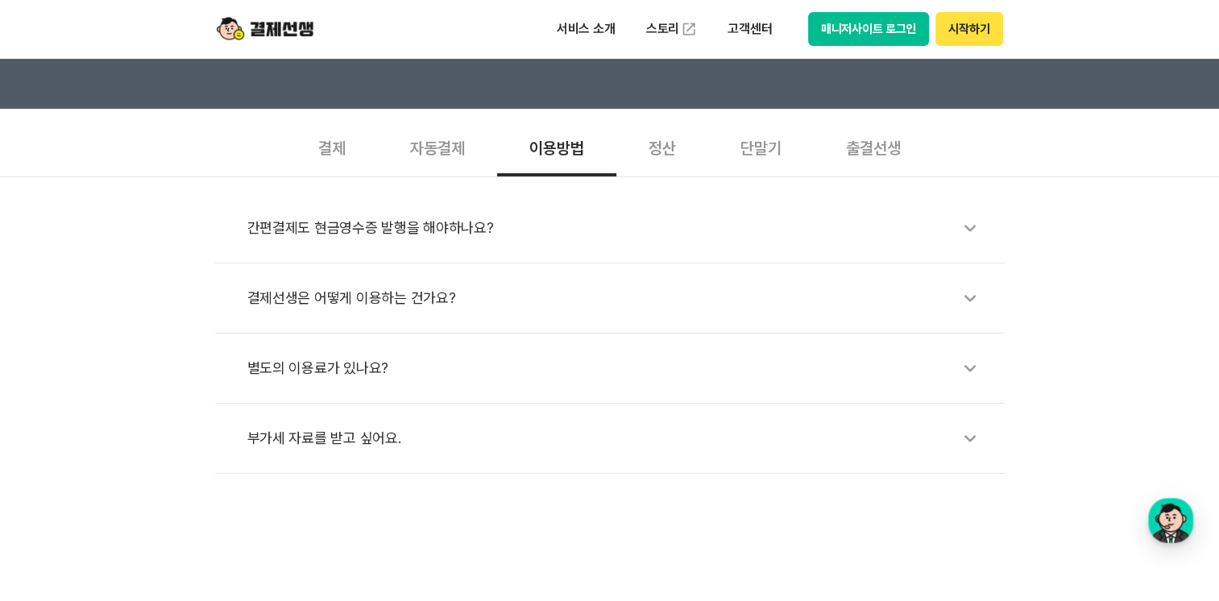
click at [322, 363] on div "별도의 이용료가 있나요?" at bounding box center [617, 368] width 741 height 37
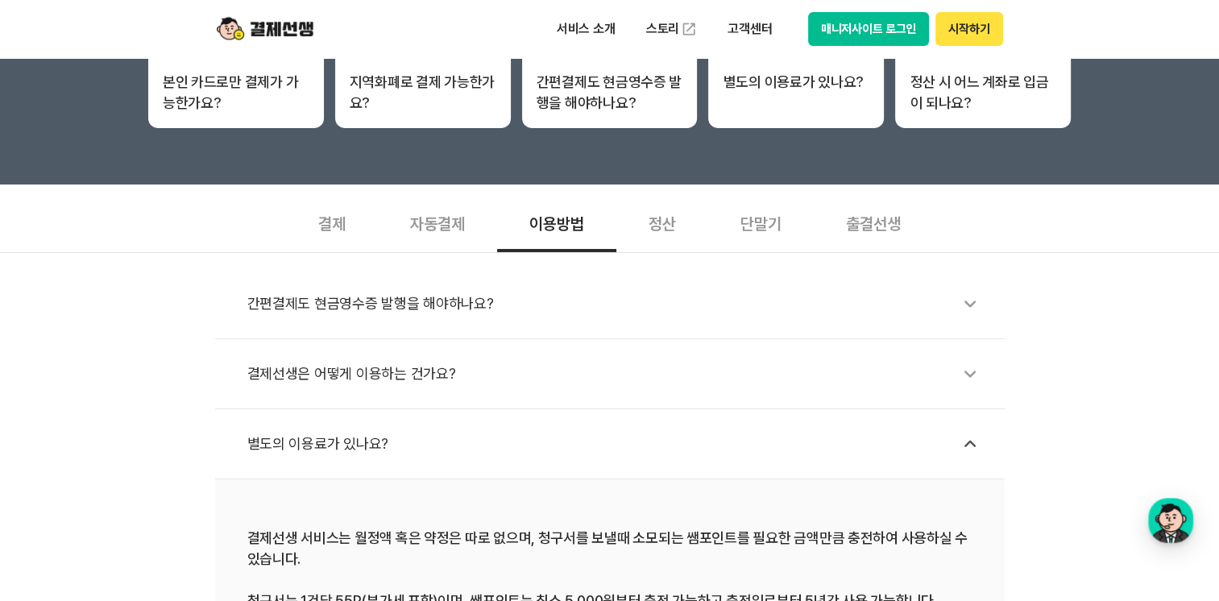
scroll to position [322, 0]
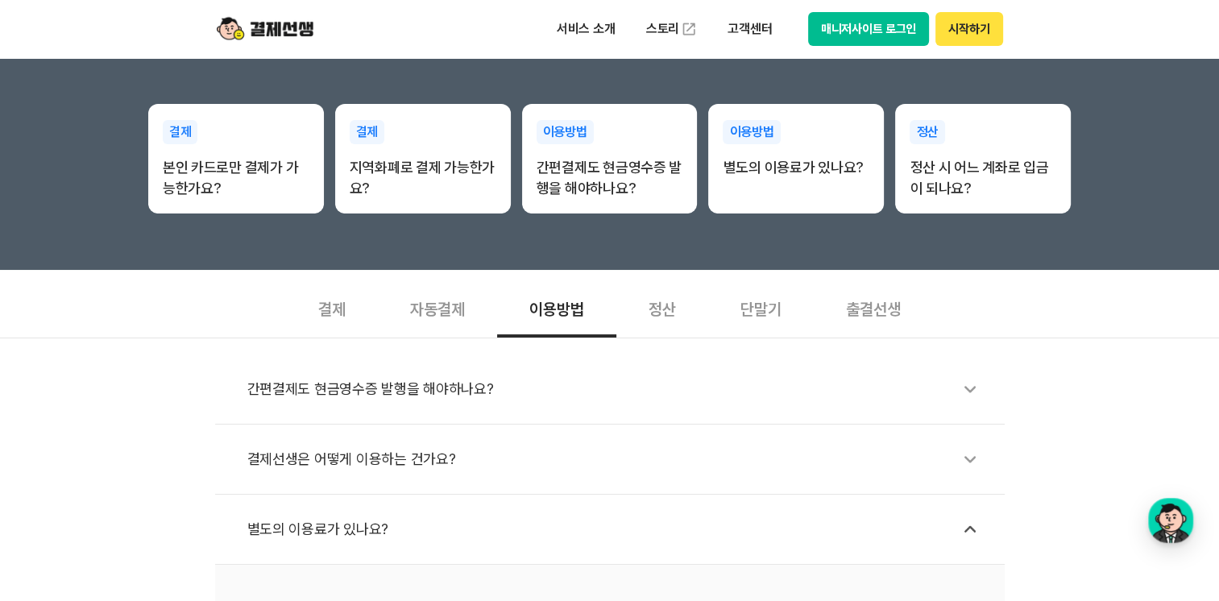
click at [880, 305] on div "출결선생" at bounding box center [873, 308] width 119 height 60
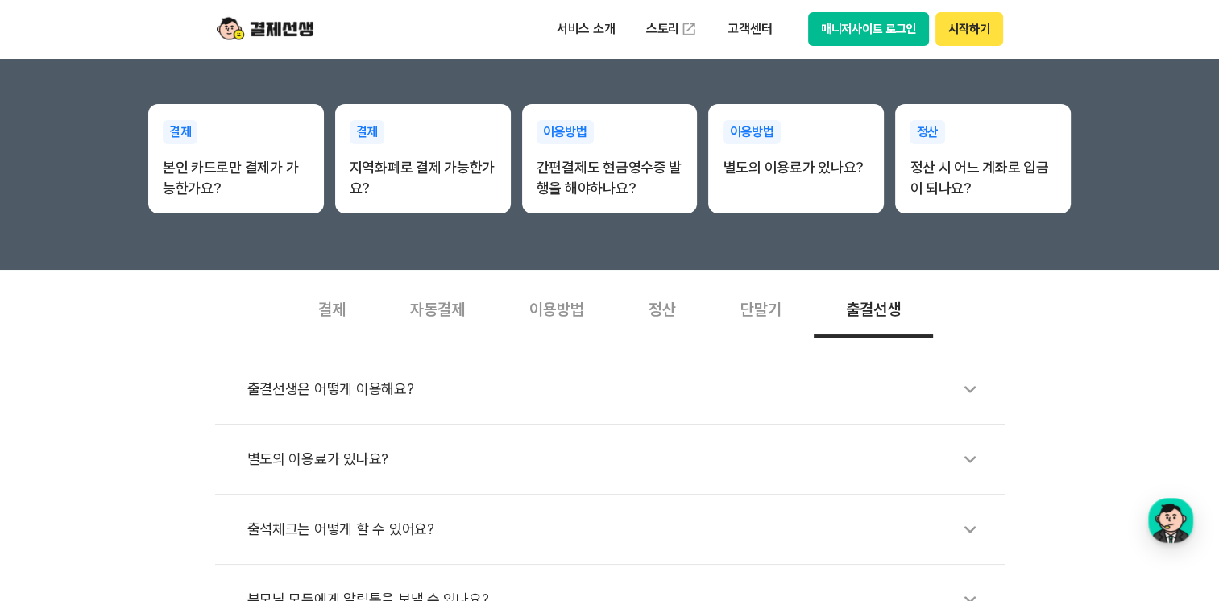
click at [393, 392] on div "출결선생은 어떻게 이용해요?" at bounding box center [617, 389] width 741 height 37
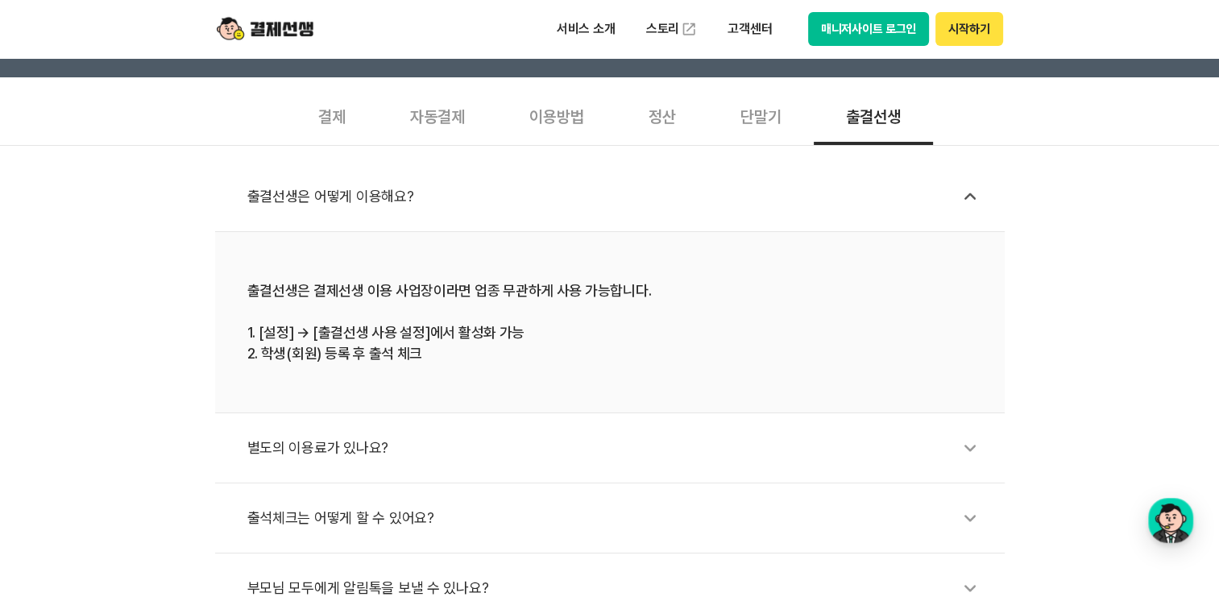
scroll to position [564, 0]
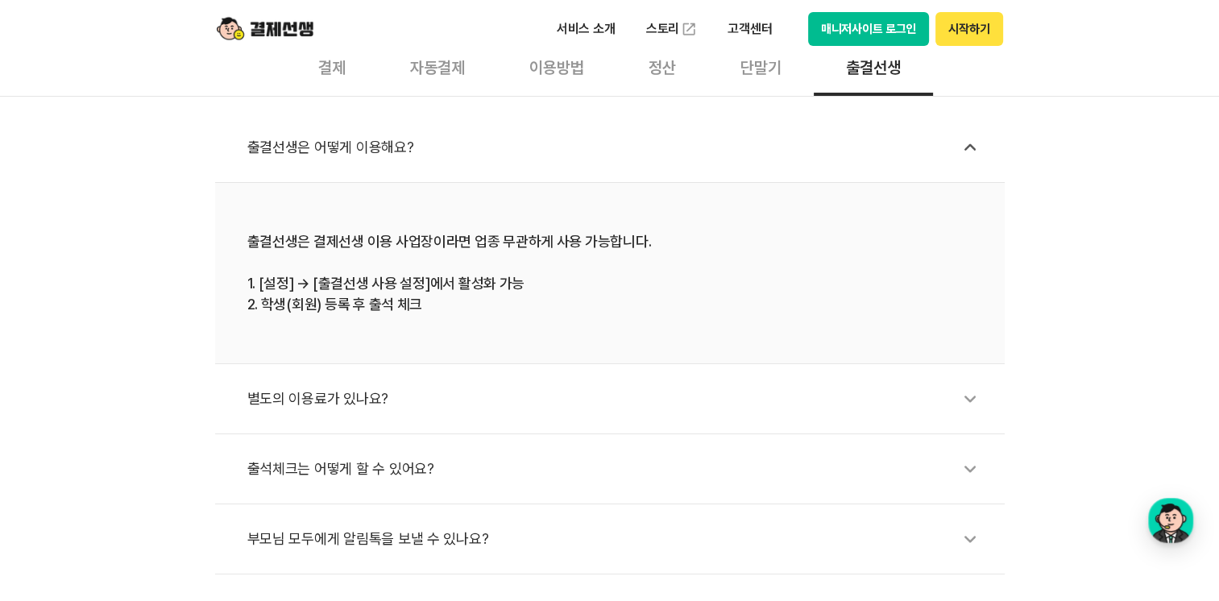
click at [364, 397] on div "별도의 이용료가 있나요?" at bounding box center [617, 398] width 741 height 37
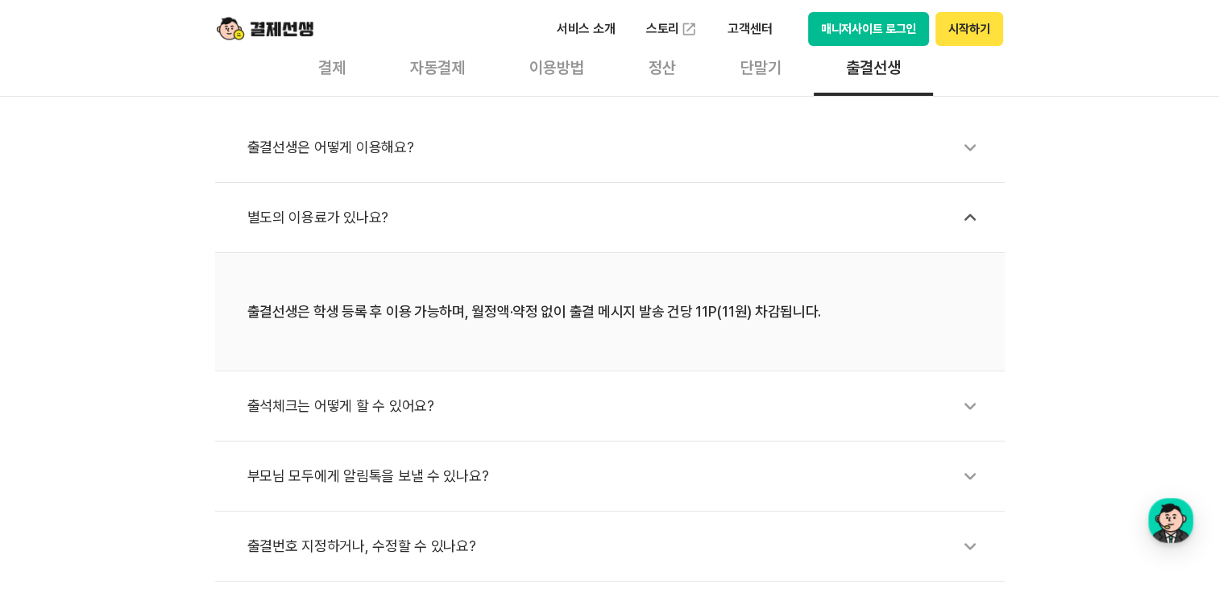
click at [409, 408] on div "출석체크는 어떻게 할 수 있어요?" at bounding box center [617, 406] width 741 height 37
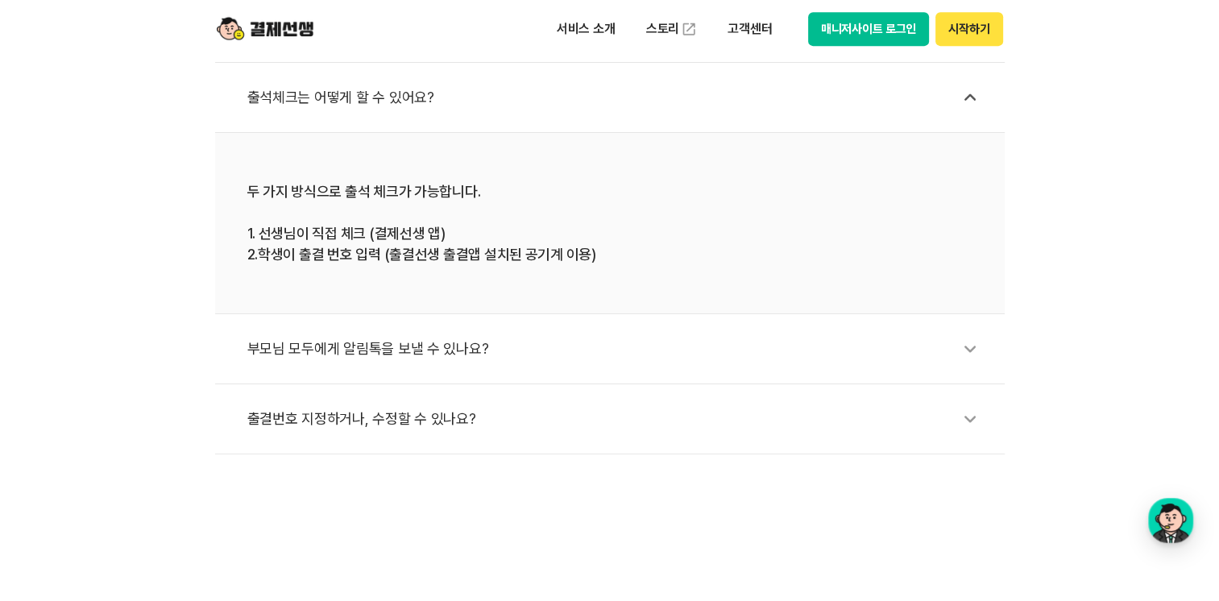
scroll to position [806, 0]
